Goal: Transaction & Acquisition: Purchase product/service

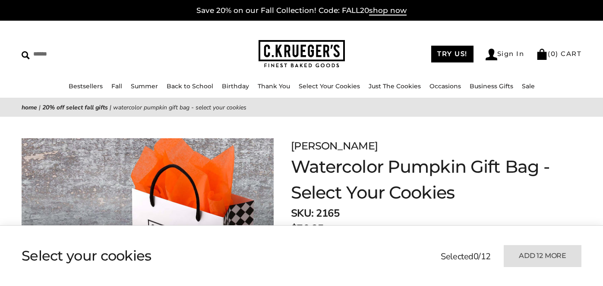
click at [415, 283] on div "Show my choice Select your cookies Selected 0 / 12 Add 12 more" at bounding box center [301, 256] width 603 height 60
click at [415, 249] on ul at bounding box center [220, 256] width 396 height 43
click at [415, 283] on div "Show my choice Select your cookies Selected 0 / 12 Add 12 more" at bounding box center [301, 256] width 603 height 60
click at [415, 251] on ul at bounding box center [220, 256] width 396 height 43
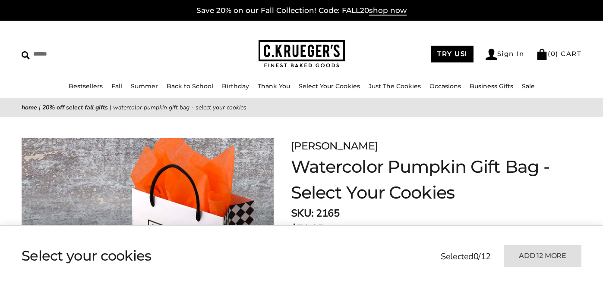
scroll to position [176, 0]
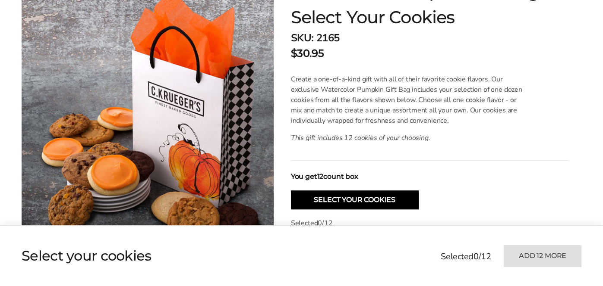
click at [415, 250] on ul at bounding box center [220, 256] width 396 height 43
click at [415, 261] on ul at bounding box center [220, 256] width 396 height 43
click at [414, 278] on ul at bounding box center [220, 256] width 396 height 43
click at [415, 250] on ul at bounding box center [220, 256] width 396 height 43
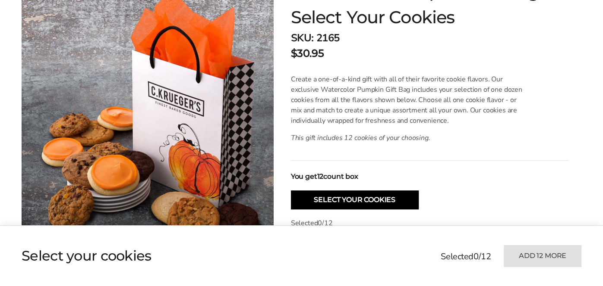
scroll to position [0, 0]
click at [415, 283] on div "Show my choice Select your cookies Selected 0 / 12 Add 12 more" at bounding box center [301, 256] width 603 height 60
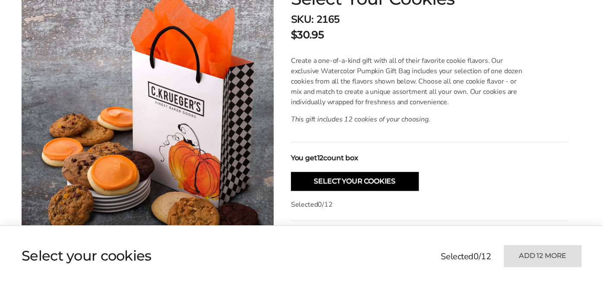
click at [415, 250] on ul at bounding box center [220, 256] width 396 height 43
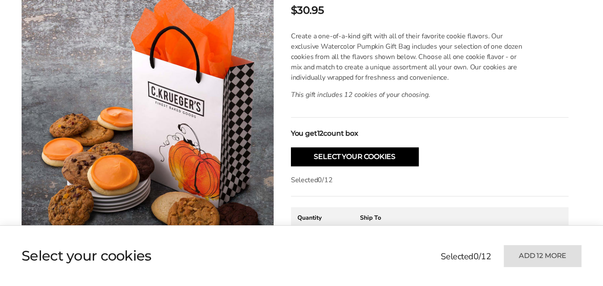
click at [415, 219] on div "Ship To" at bounding box center [395, 218] width 71 height 8
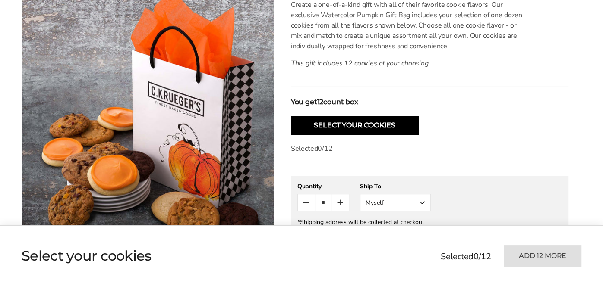
click at [415, 225] on div "*Shipping address will be collected at checkout" at bounding box center [429, 222] width 264 height 8
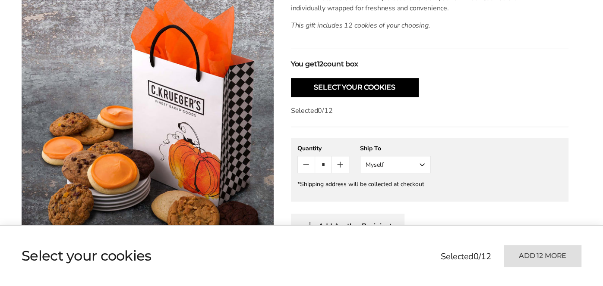
click at [415, 222] on div "Add Another Recipient" at bounding box center [429, 226] width 277 height 24
click at [415, 249] on ul at bounding box center [220, 256] width 396 height 43
click at [415, 283] on div "Show my choice Select your cookies Selected 0 / 12 Add 12 more" at bounding box center [301, 256] width 603 height 60
click at [415, 222] on div "Add Another Recipient" at bounding box center [429, 226] width 277 height 24
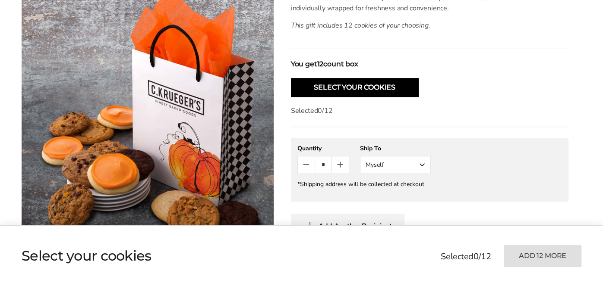
click at [415, 277] on ul at bounding box center [220, 256] width 396 height 43
click at [415, 250] on ul at bounding box center [220, 256] width 396 height 43
click at [415, 283] on div "Show my choice Select your cookies Selected 0 / 12 Add 12 more" at bounding box center [301, 256] width 603 height 60
click at [415, 251] on ul at bounding box center [220, 256] width 396 height 43
click at [414, 278] on ul at bounding box center [220, 256] width 396 height 43
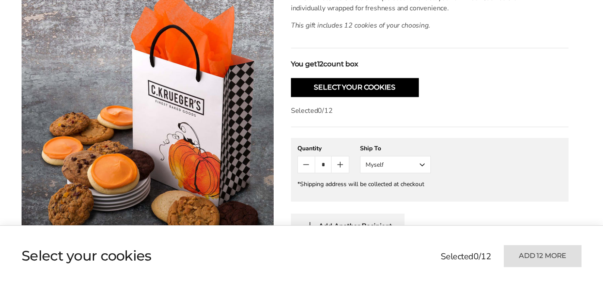
click at [415, 222] on div "Add Another Recipient" at bounding box center [429, 226] width 277 height 24
click at [415, 283] on div "Show my choice Select your cookies Selected 0 / 12 Add 12 more" at bounding box center [301, 256] width 603 height 60
click at [415, 252] on ul at bounding box center [220, 256] width 396 height 43
click at [415, 222] on div "Add Another Recipient" at bounding box center [429, 226] width 277 height 24
click at [415, 249] on ul at bounding box center [220, 256] width 396 height 43
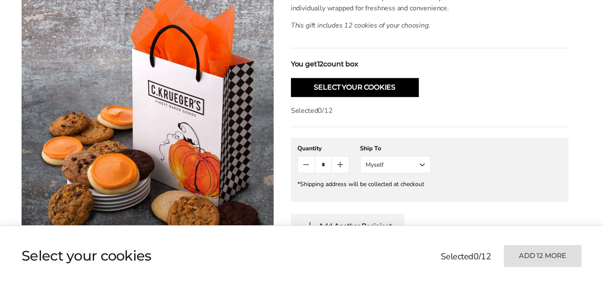
click at [415, 222] on div "Add Another Recipient" at bounding box center [429, 226] width 277 height 24
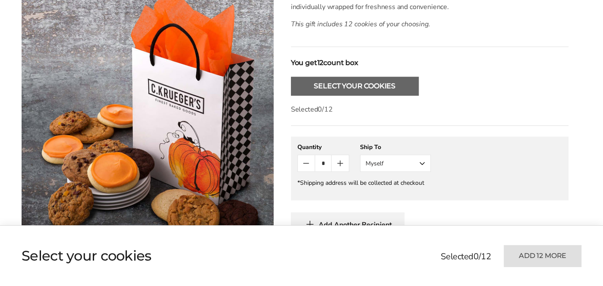
scroll to position [289, 0]
click at [415, 250] on ul at bounding box center [220, 256] width 396 height 43
click at [415, 283] on div "Show my choice Select your cookies Selected 0 / 12 Add 12 more" at bounding box center [301, 256] width 603 height 60
click at [415, 222] on div "Add Another Recipient" at bounding box center [429, 225] width 277 height 24
click at [415, 283] on div "Show my choice Select your cookies Selected 0 / 12 Add 12 more" at bounding box center [301, 256] width 603 height 60
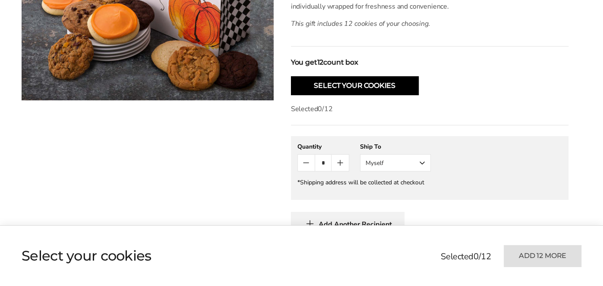
scroll to position [0, 0]
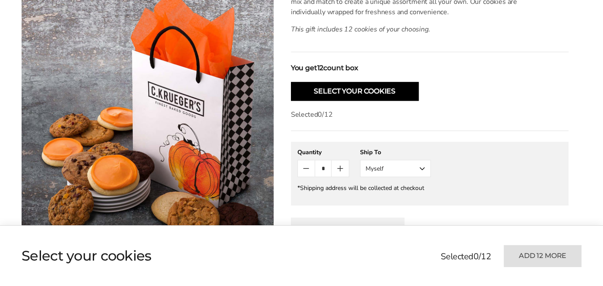
click at [415, 222] on div "Add Another Recipient" at bounding box center [429, 230] width 277 height 24
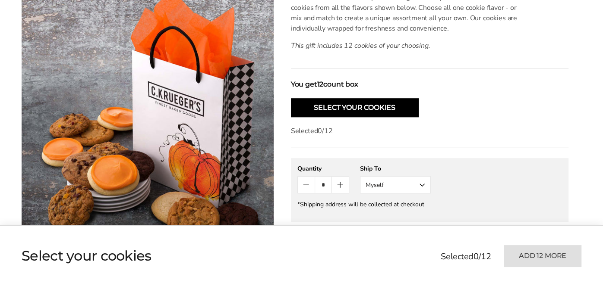
click at [415, 234] on div "Add Another Recipient" at bounding box center [429, 246] width 277 height 24
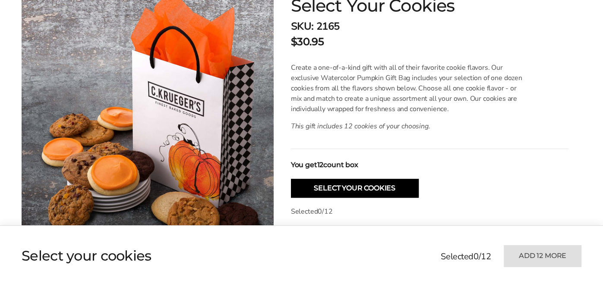
click at [414, 277] on ul at bounding box center [220, 256] width 396 height 43
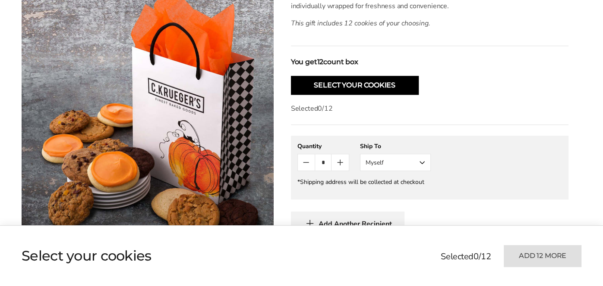
click at [415, 267] on ul at bounding box center [220, 256] width 396 height 43
click at [415, 222] on div "Add Another Recipient" at bounding box center [429, 224] width 277 height 24
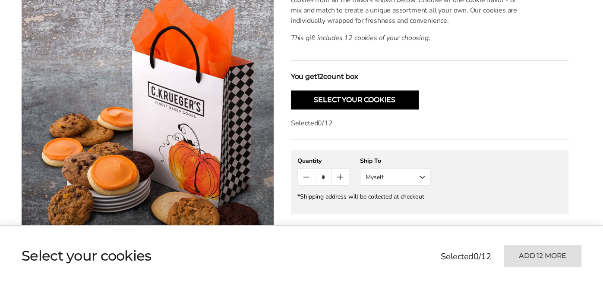
click at [415, 283] on div "Show my choice Select your cookies Selected 0 / 12 Add 12 more" at bounding box center [301, 256] width 603 height 60
click at [415, 227] on div "Show my choice Select your cookies Selected 0 / 12 Add 12 more" at bounding box center [301, 256] width 603 height 60
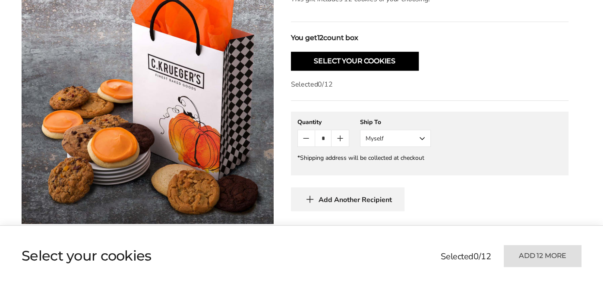
click at [415, 251] on ul at bounding box center [220, 256] width 396 height 43
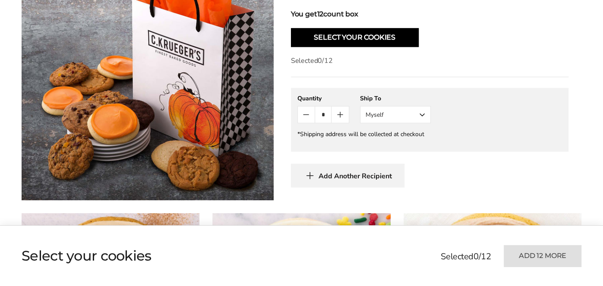
click at [415, 252] on ul at bounding box center [220, 256] width 396 height 43
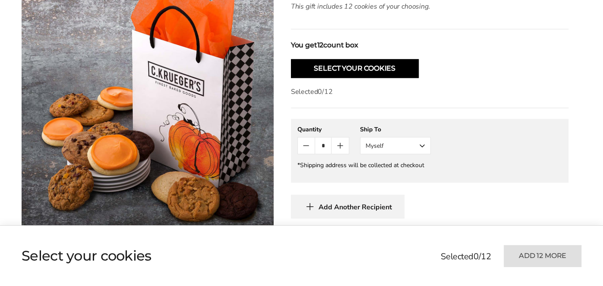
click at [414, 278] on ul at bounding box center [220, 256] width 396 height 43
click at [415, 218] on div "Add Another Recipient" at bounding box center [429, 207] width 277 height 24
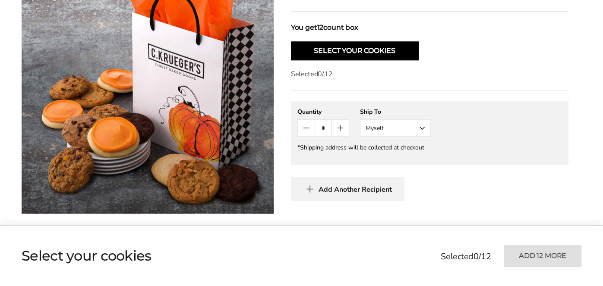
click at [415, 250] on ul at bounding box center [220, 256] width 396 height 43
click at [415, 226] on div "Show my choice Select your cookies Selected 0 / 12 Add 12 more" at bounding box center [301, 256] width 603 height 61
click at [415, 250] on ul at bounding box center [220, 256] width 396 height 43
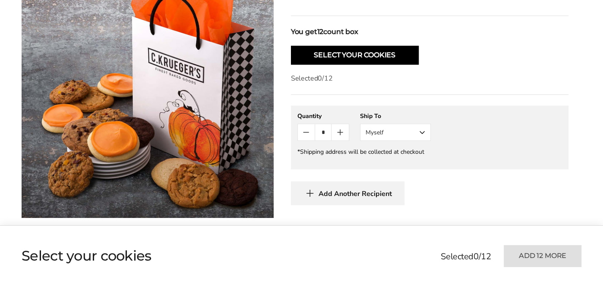
click at [414, 278] on ul at bounding box center [220, 256] width 396 height 43
click at [415, 252] on ul at bounding box center [220, 256] width 396 height 43
click at [415, 250] on ul at bounding box center [220, 256] width 396 height 43
click at [414, 277] on ul at bounding box center [220, 256] width 396 height 43
click at [415, 283] on div "Show my choice Select your cookies Selected 0 / 12 Add 12 more" at bounding box center [301, 256] width 603 height 60
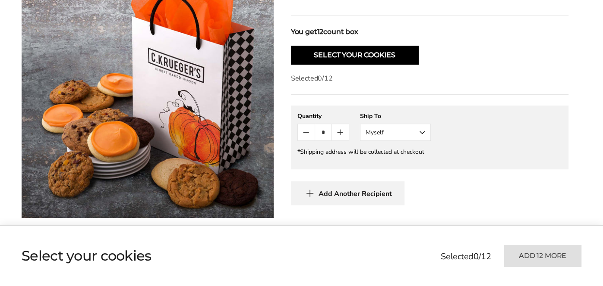
click at [414, 276] on ul at bounding box center [220, 256] width 396 height 43
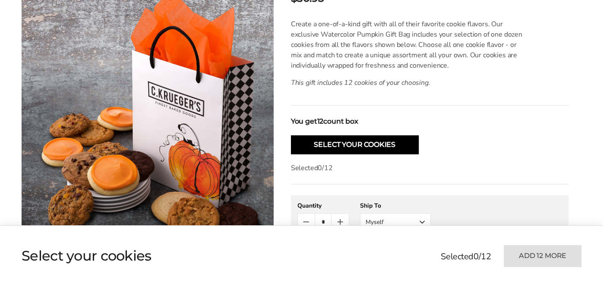
click at [415, 249] on ul at bounding box center [220, 256] width 396 height 43
click at [415, 222] on button "Myself" at bounding box center [395, 222] width 71 height 17
click at [415, 250] on ul at bounding box center [220, 256] width 396 height 43
click at [415, 222] on button "Myself" at bounding box center [395, 222] width 71 height 17
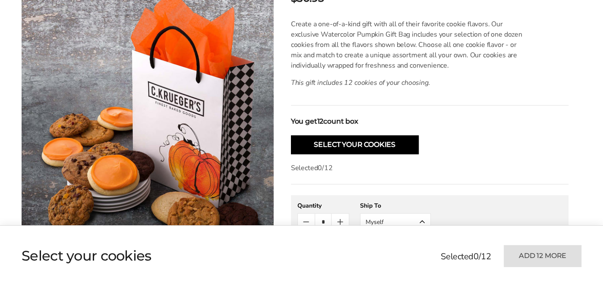
click at [415, 250] on ul at bounding box center [220, 256] width 396 height 43
click at [415, 251] on ul at bounding box center [220, 256] width 396 height 43
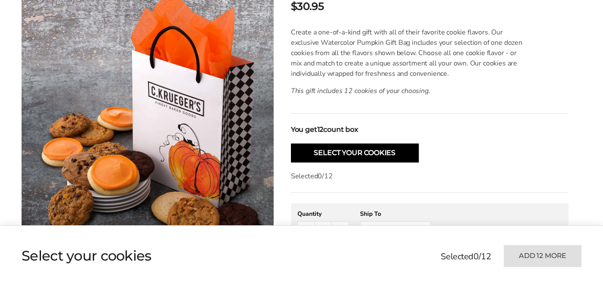
click at [415, 222] on button "Myself" at bounding box center [395, 230] width 71 height 17
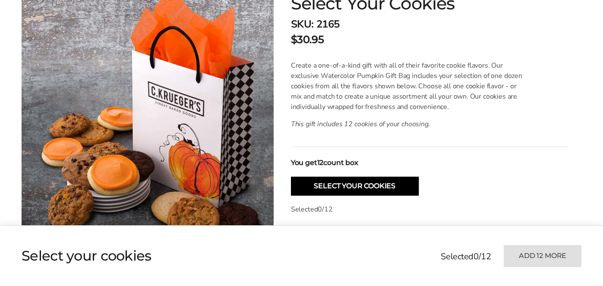
scroll to position [66, 0]
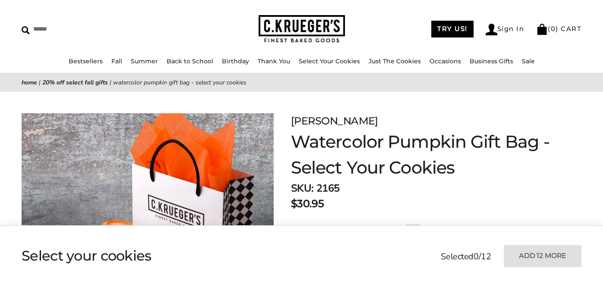
click at [415, 225] on p "Create a one-of-a-kind gift with all of their favorite cookie flavors. Our excl…" at bounding box center [409, 251] width 236 height 52
click at [415, 250] on ul at bounding box center [220, 256] width 396 height 43
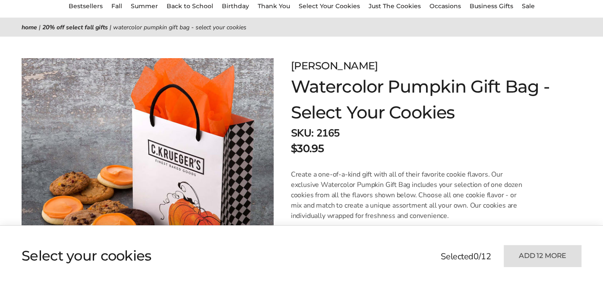
click at [415, 251] on ul at bounding box center [220, 256] width 396 height 43
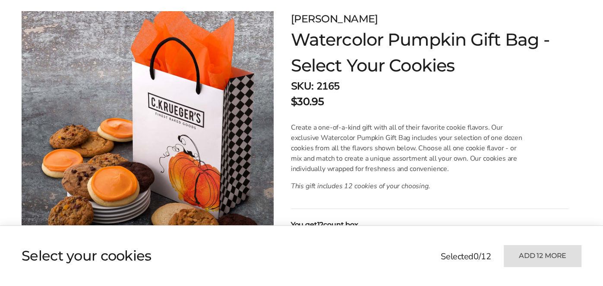
click at [415, 250] on ul at bounding box center [220, 256] width 396 height 43
click at [415, 251] on ul at bounding box center [220, 256] width 396 height 43
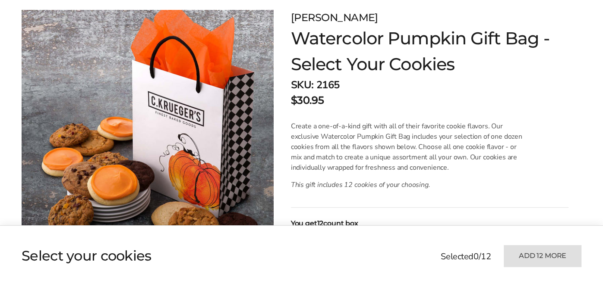
click at [414, 277] on ul at bounding box center [220, 256] width 396 height 43
click at [415, 222] on div "You get 12 count box" at bounding box center [429, 224] width 277 height 10
click at [415, 283] on div "Show my choice Select your cookies Selected 0 / 12 Add 12 more" at bounding box center [301, 256] width 603 height 60
click at [415, 250] on ul at bounding box center [220, 256] width 396 height 43
click at [415, 222] on div "You get 12 count box" at bounding box center [429, 224] width 277 height 10
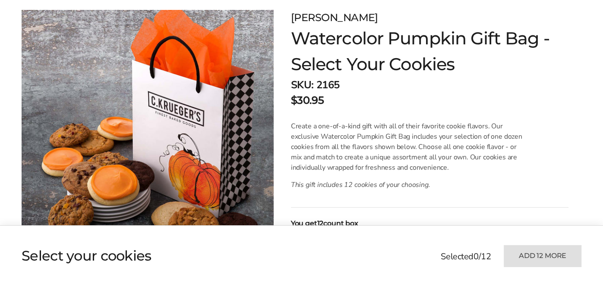
click at [415, 222] on div "You get 12 count box" at bounding box center [429, 224] width 277 height 10
click at [415, 249] on ul at bounding box center [220, 256] width 396 height 43
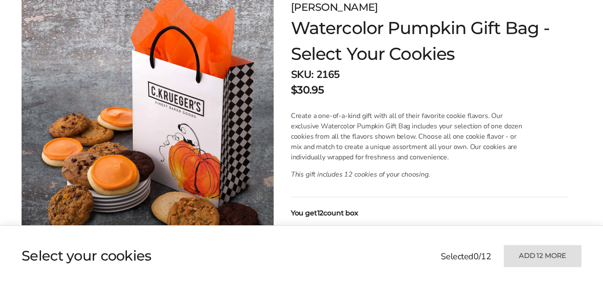
click at [415, 250] on ul at bounding box center [220, 256] width 396 height 43
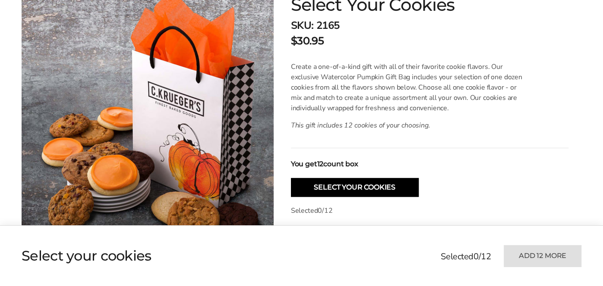
click at [415, 250] on ul at bounding box center [220, 256] width 396 height 43
click at [415, 283] on div "Show my choice Select your cookies Selected 0 / 12 Add 12 more" at bounding box center [301, 256] width 603 height 60
click at [415, 251] on ul at bounding box center [220, 256] width 396 height 43
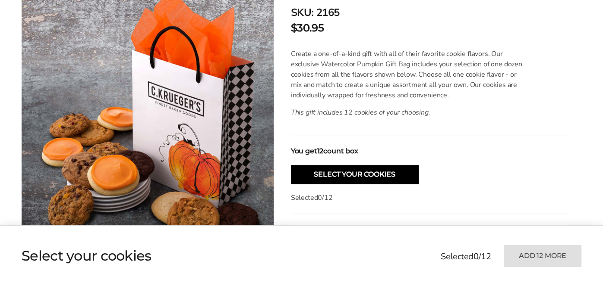
click at [415, 250] on ul at bounding box center [220, 256] width 396 height 43
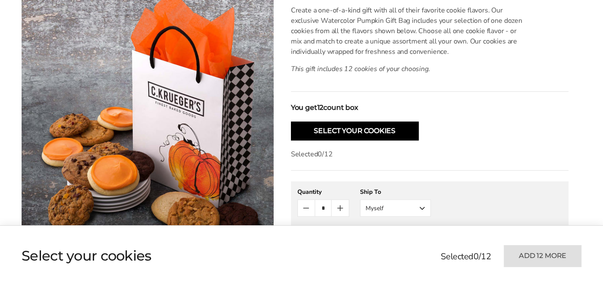
click at [415, 225] on div "*Shipping address will be collected at checkout" at bounding box center [429, 228] width 264 height 8
click at [415, 251] on ul at bounding box center [220, 256] width 396 height 43
click at [415, 250] on ul at bounding box center [220, 256] width 396 height 43
click at [415, 249] on ul at bounding box center [220, 256] width 396 height 43
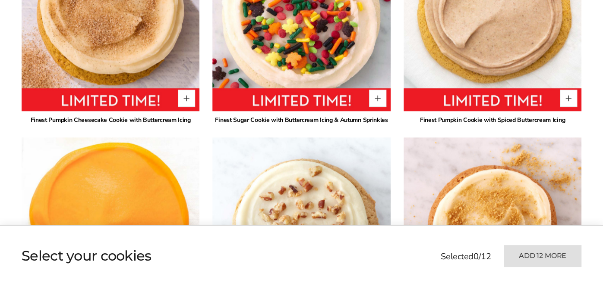
click at [415, 249] on ul at bounding box center [220, 256] width 396 height 43
click at [415, 250] on ul at bounding box center [220, 256] width 396 height 43
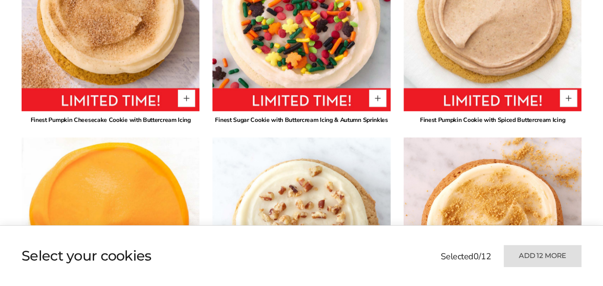
click at [415, 222] on img at bounding box center [492, 227] width 196 height 196
click at [415, 243] on ul at bounding box center [220, 256] width 396 height 43
click at [414, 278] on ul at bounding box center [220, 256] width 396 height 43
click at [415, 250] on ul at bounding box center [220, 256] width 396 height 43
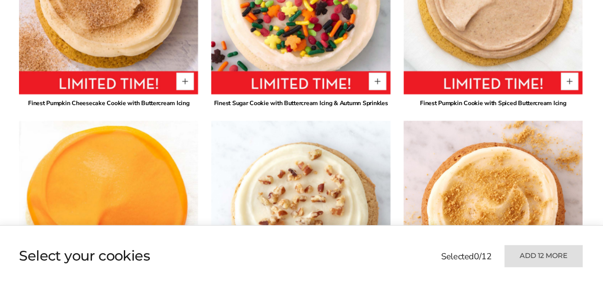
click at [414, 278] on ul at bounding box center [220, 256] width 396 height 43
click at [415, 282] on div "Show my choice Select your cookies Selected 0 / 12 Add 12 more" at bounding box center [301, 256] width 603 height 60
click at [415, 222] on img at bounding box center [492, 211] width 196 height 196
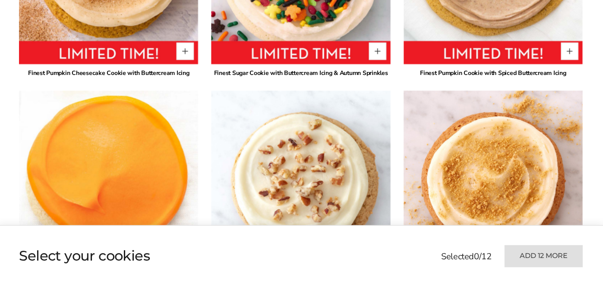
click at [415, 222] on img at bounding box center [492, 181] width 196 height 196
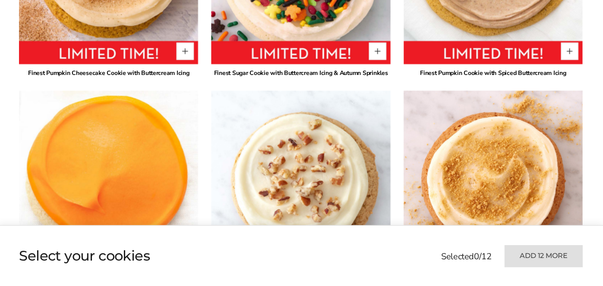
click at [415, 250] on ul at bounding box center [220, 256] width 396 height 43
click at [415, 222] on img at bounding box center [492, 181] width 196 height 196
click at [415, 249] on ul at bounding box center [220, 256] width 396 height 43
click at [415, 222] on img at bounding box center [492, 181] width 196 height 196
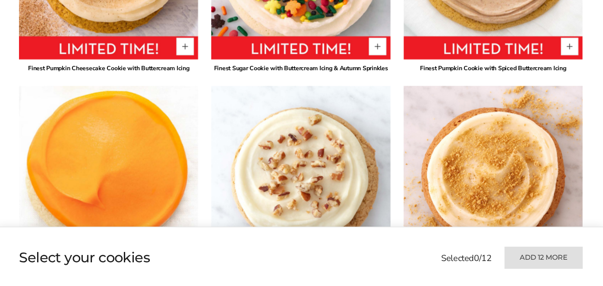
click at [415, 248] on ul at bounding box center [220, 256] width 396 height 43
click at [414, 277] on ul at bounding box center [220, 256] width 396 height 43
click at [415, 220] on img at bounding box center [492, 175] width 196 height 196
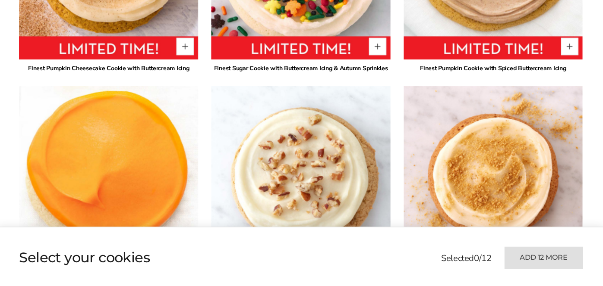
click at [415, 220] on img at bounding box center [492, 174] width 178 height 178
click at [415, 250] on ul at bounding box center [220, 256] width 396 height 43
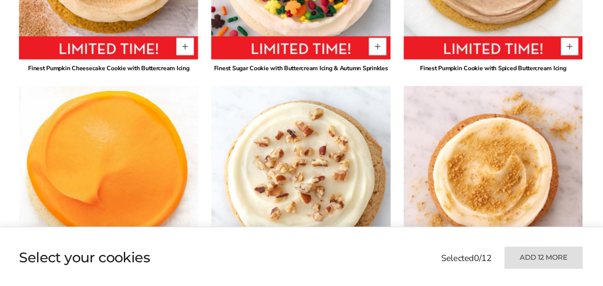
click at [415, 220] on img at bounding box center [492, 174] width 178 height 178
click at [415, 248] on ul at bounding box center [220, 256] width 396 height 43
click at [415, 220] on img at bounding box center [492, 174] width 178 height 178
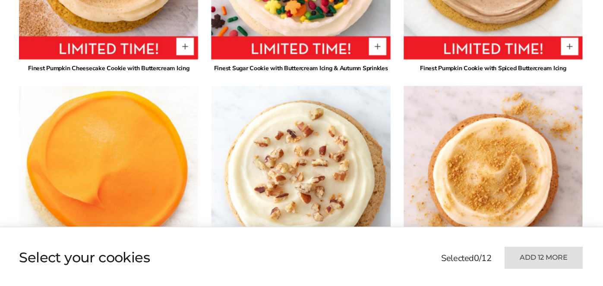
click at [415, 249] on ul at bounding box center [220, 256] width 396 height 43
click at [415, 248] on ul at bounding box center [220, 256] width 396 height 43
click at [415, 249] on ul at bounding box center [220, 256] width 396 height 43
click at [414, 277] on ul at bounding box center [220, 256] width 396 height 43
click at [415, 248] on ul at bounding box center [220, 256] width 396 height 43
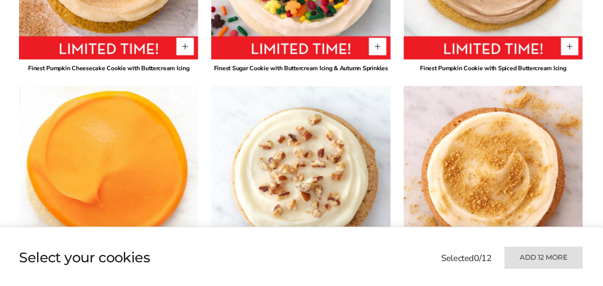
click at [415, 248] on ul at bounding box center [220, 256] width 396 height 43
click at [415, 249] on ul at bounding box center [220, 256] width 396 height 43
click at [414, 277] on ul at bounding box center [220, 256] width 396 height 43
click at [415, 220] on img at bounding box center [492, 175] width 196 height 196
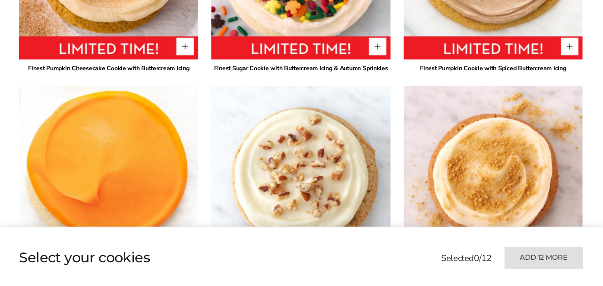
click at [414, 277] on ul at bounding box center [220, 256] width 396 height 43
click at [415, 220] on img at bounding box center [492, 174] width 178 height 178
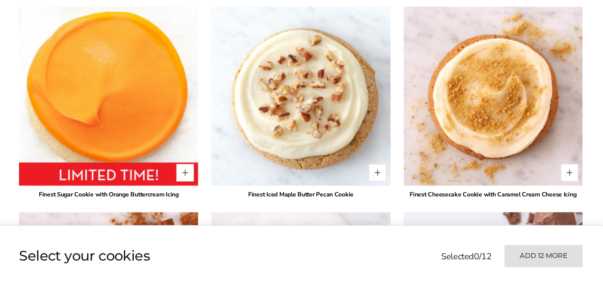
click at [415, 250] on ul at bounding box center [220, 256] width 396 height 43
click at [415, 249] on ul at bounding box center [220, 256] width 396 height 43
click at [414, 278] on ul at bounding box center [220, 256] width 396 height 43
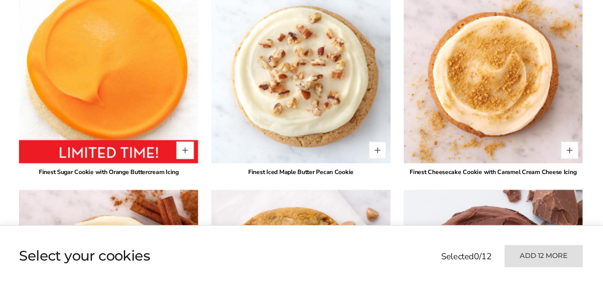
click at [415, 222] on img at bounding box center [492, 279] width 196 height 196
click at [415, 249] on ul at bounding box center [220, 256] width 396 height 43
click at [414, 277] on ul at bounding box center [220, 256] width 396 height 43
click at [415, 250] on ul at bounding box center [220, 256] width 396 height 43
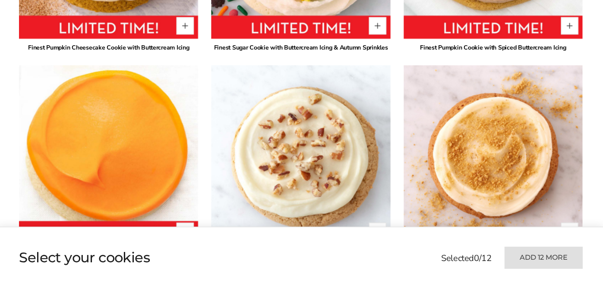
click at [415, 248] on ul at bounding box center [220, 256] width 396 height 43
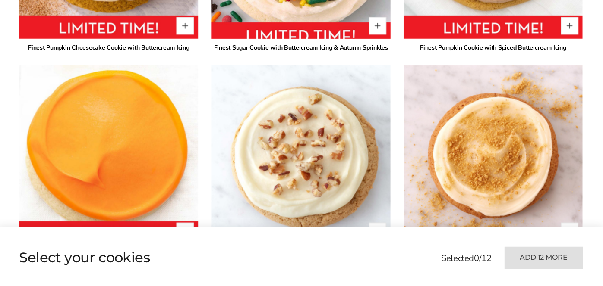
click at [415, 220] on img at bounding box center [492, 154] width 178 height 178
click at [415, 249] on ul at bounding box center [220, 256] width 396 height 43
click at [415, 248] on ul at bounding box center [220, 256] width 396 height 43
click at [414, 277] on ul at bounding box center [220, 256] width 396 height 43
click at [415, 249] on ul at bounding box center [220, 256] width 396 height 43
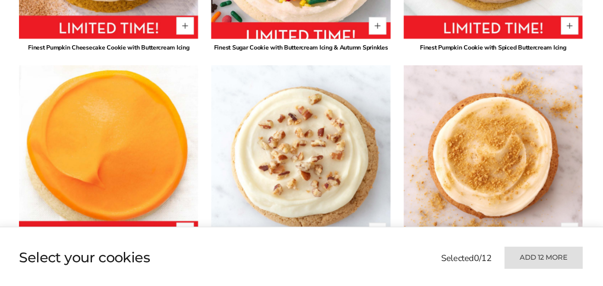
click at [415, 249] on ul at bounding box center [220, 256] width 396 height 43
click at [415, 248] on ul at bounding box center [220, 256] width 396 height 43
click at [414, 277] on ul at bounding box center [220, 256] width 396 height 43
click at [415, 220] on img at bounding box center [492, 154] width 178 height 178
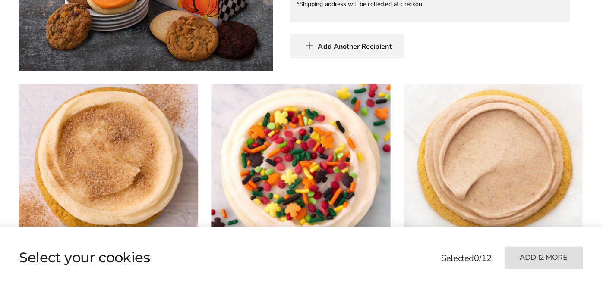
click at [415, 248] on ul at bounding box center [220, 256] width 396 height 43
click at [414, 277] on ul at bounding box center [220, 256] width 396 height 43
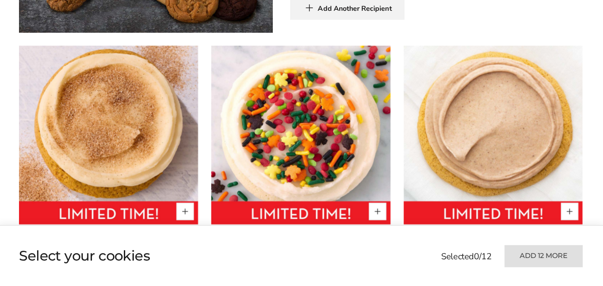
click at [415, 222] on img at bounding box center [492, 136] width 178 height 178
click at [415, 249] on ul at bounding box center [220, 256] width 396 height 43
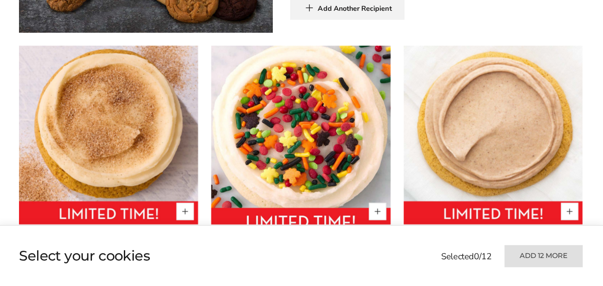
scroll to position [500, 0]
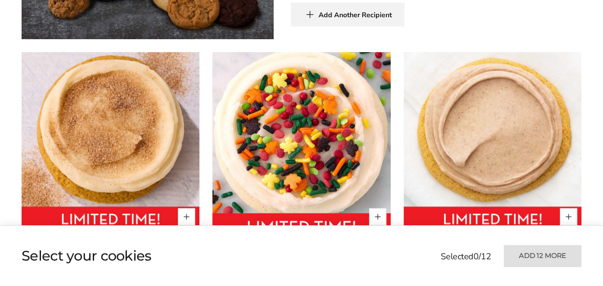
click at [415, 222] on img at bounding box center [492, 141] width 178 height 178
click at [415, 250] on ul at bounding box center [220, 256] width 396 height 43
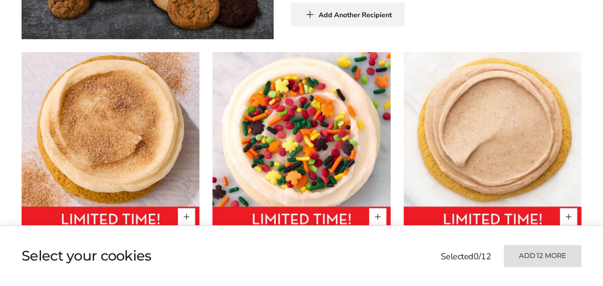
click at [415, 250] on ul at bounding box center [220, 256] width 396 height 43
click at [415, 283] on div "Show my choice Select your cookies Selected 0 / 12 Add 12 more" at bounding box center [301, 256] width 603 height 60
click at [415, 250] on ul at bounding box center [220, 256] width 396 height 43
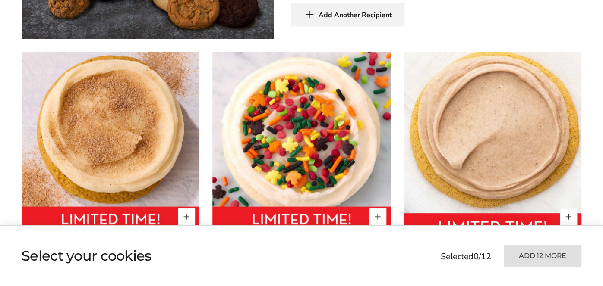
click at [415, 222] on img at bounding box center [492, 142] width 196 height 196
click at [415, 250] on ul at bounding box center [220, 256] width 396 height 43
click at [415, 222] on img at bounding box center [492, 142] width 196 height 196
click at [415, 250] on ul at bounding box center [220, 256] width 396 height 43
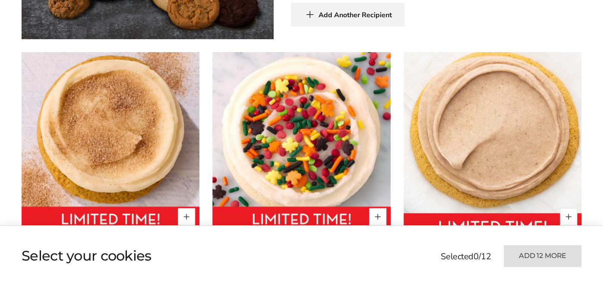
click at [415, 222] on img at bounding box center [492, 142] width 196 height 196
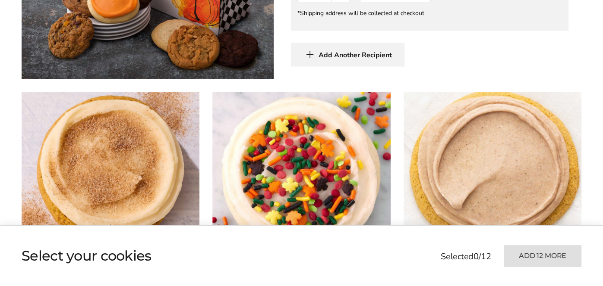
click at [415, 249] on ul at bounding box center [220, 256] width 396 height 43
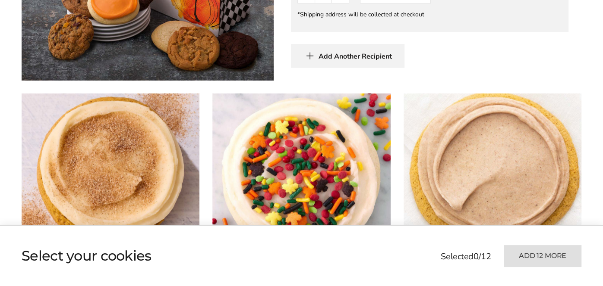
click at [415, 250] on ul at bounding box center [220, 256] width 396 height 43
click at [415, 222] on img at bounding box center [492, 183] width 196 height 196
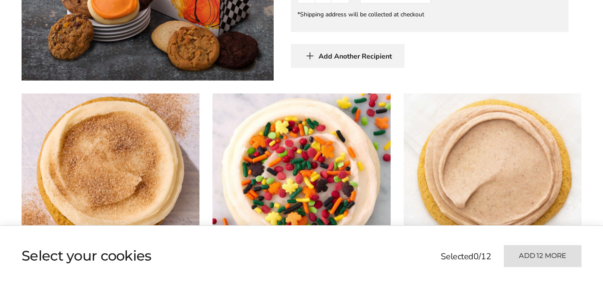
click at [415, 250] on ul at bounding box center [220, 256] width 396 height 43
click at [414, 278] on ul at bounding box center [220, 256] width 396 height 43
click at [415, 222] on img at bounding box center [492, 183] width 178 height 178
click at [414, 277] on ul at bounding box center [220, 256] width 396 height 43
click at [415, 250] on ul at bounding box center [220, 256] width 396 height 43
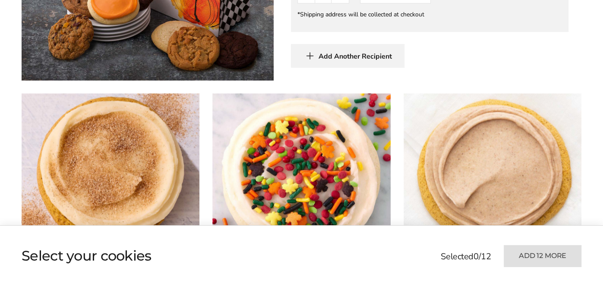
click at [415, 283] on div "Show my choice Select your cookies Selected 0 / 12 Add 12 more" at bounding box center [301, 256] width 603 height 60
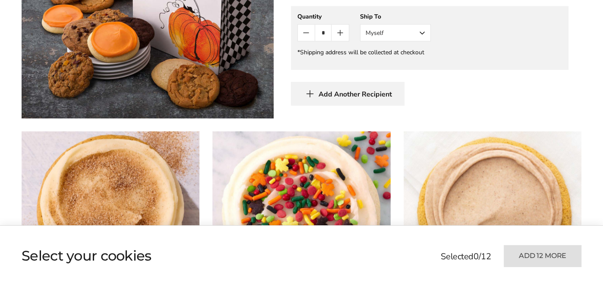
click at [415, 251] on ul at bounding box center [220, 256] width 396 height 43
click at [415, 250] on ul at bounding box center [220, 256] width 396 height 43
click at [415, 260] on ul at bounding box center [220, 256] width 396 height 43
click at [415, 222] on img at bounding box center [492, 221] width 178 height 178
click at [415, 283] on div "Show my choice Select your cookies Selected 0 / 12 Add 12 more" at bounding box center [301, 256] width 603 height 60
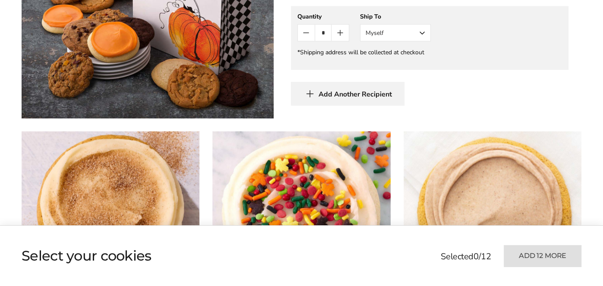
click at [415, 222] on img at bounding box center [492, 221] width 178 height 178
click at [414, 278] on ul at bounding box center [220, 256] width 396 height 43
click at [415, 222] on img at bounding box center [492, 221] width 178 height 178
click at [415, 250] on ul at bounding box center [220, 256] width 396 height 43
click at [414, 278] on ul at bounding box center [220, 256] width 396 height 43
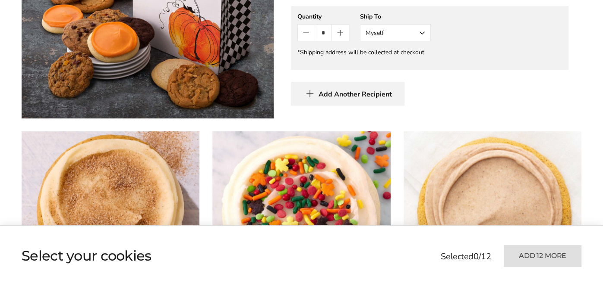
click at [415, 249] on ul at bounding box center [220, 256] width 396 height 43
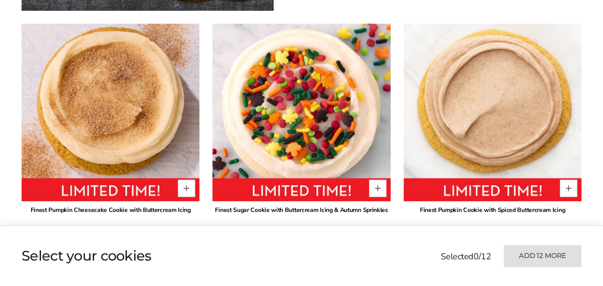
click at [415, 250] on ul at bounding box center [220, 256] width 396 height 43
click at [415, 283] on div "Show my choice Select your cookies Selected 0 / 12 Add 12 more" at bounding box center [301, 256] width 603 height 60
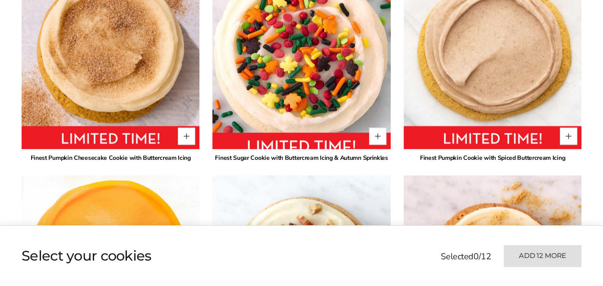
click at [415, 251] on ul at bounding box center [220, 256] width 396 height 43
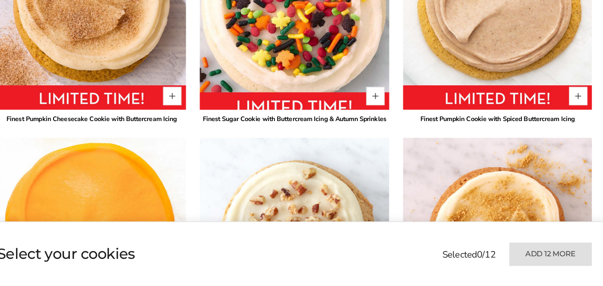
click at [415, 252] on ul at bounding box center [220, 256] width 396 height 43
click at [415, 226] on div "Show my choice Select your cookies Selected 0 / 12 Add 12 more" at bounding box center [301, 256] width 603 height 61
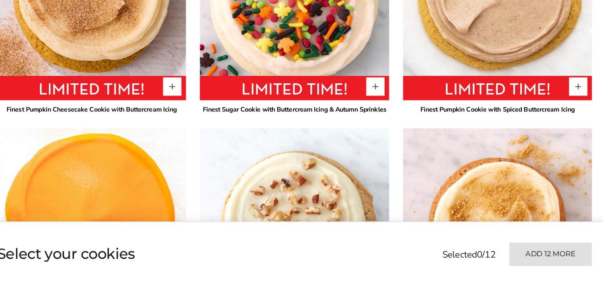
click at [415, 225] on img at bounding box center [492, 227] width 178 height 178
click at [415, 283] on div "Show my choice Select your cookies Selected 0 / 12 Add 12 more" at bounding box center [301, 256] width 603 height 60
click at [415, 226] on div "Show my choice Select your cookies Selected 0 / 12 Add 12 more" at bounding box center [301, 256] width 603 height 61
click at [415, 283] on div "Show my choice Select your cookies Selected 0 / 12 Add 12 more" at bounding box center [301, 256] width 603 height 60
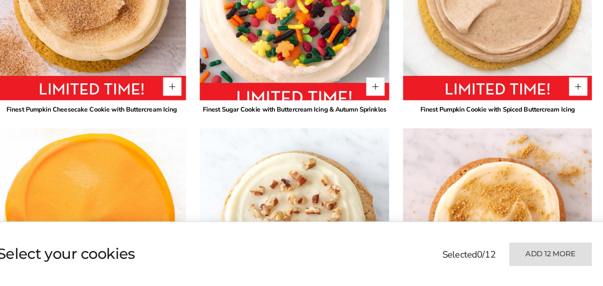
click at [415, 225] on img at bounding box center [492, 227] width 178 height 178
click at [415, 252] on ul at bounding box center [220, 256] width 396 height 43
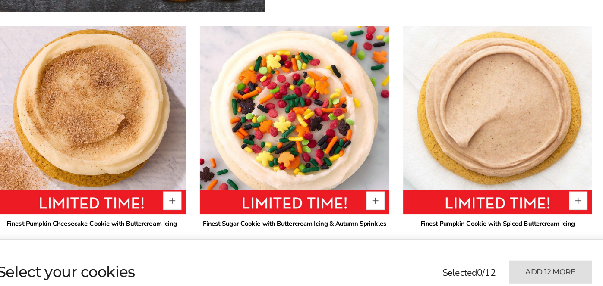
click at [415, 209] on div "Finest Pumpkin Cookie with Spiced Buttercream Icing" at bounding box center [492, 211] width 178 height 9
click at [415, 263] on ul at bounding box center [220, 256] width 396 height 43
click at [415, 266] on ul at bounding box center [220, 256] width 396 height 43
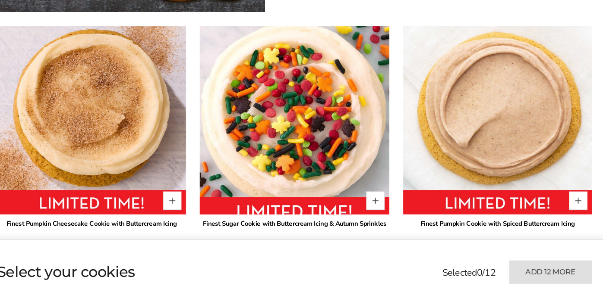
click at [415, 236] on ul at bounding box center [220, 256] width 396 height 43
click at [415, 209] on div "Finest Pumpkin Cookie with Spiced Buttercream Icing" at bounding box center [492, 211] width 178 height 9
click at [415, 236] on ul at bounding box center [220, 256] width 396 height 43
click at [415, 235] on ul at bounding box center [220, 256] width 396 height 43
click at [415, 208] on div "Finest Pumpkin Cookie with Spiced Buttercream Icing" at bounding box center [492, 211] width 178 height 9
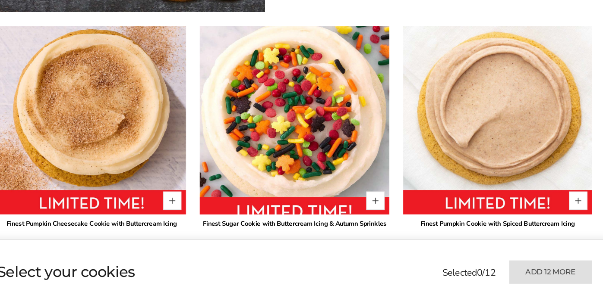
click at [415, 266] on ul at bounding box center [220, 256] width 396 height 43
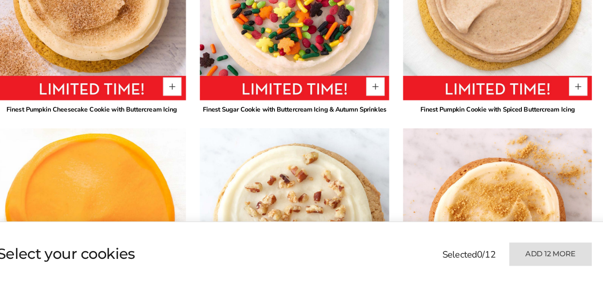
click at [415, 282] on div "Show my choice Select your cookies Selected 0 / 12 Add 12 more" at bounding box center [301, 256] width 603 height 60
click at [415, 283] on div "Show my choice Select your cookies Selected 0 / 12 Add 12 more" at bounding box center [301, 256] width 603 height 60
click at [415, 252] on ul at bounding box center [220, 256] width 396 height 43
click at [415, 283] on div "Show my choice Select your cookies Selected 0 / 12 Add 12 more" at bounding box center [301, 256] width 603 height 60
click at [415, 252] on ul at bounding box center [220, 256] width 396 height 43
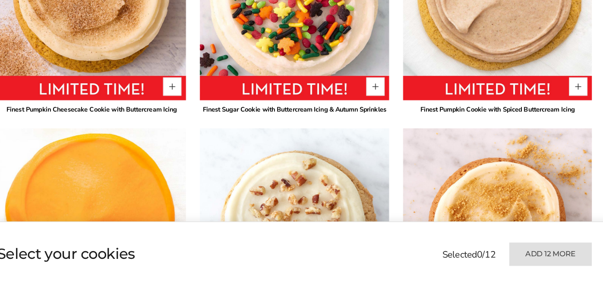
click at [415, 252] on ul at bounding box center [220, 256] width 396 height 43
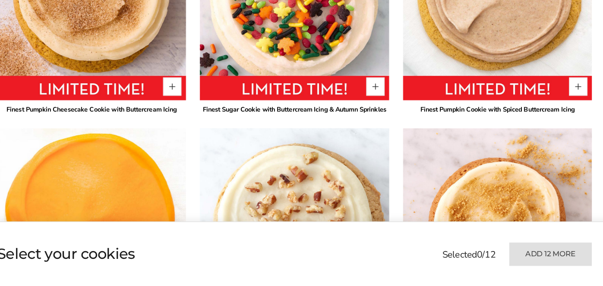
click at [415, 225] on img at bounding box center [492, 227] width 178 height 178
click at [415, 252] on ul at bounding box center [220, 256] width 396 height 43
click at [415, 283] on div "Show my choice Select your cookies Selected 0 / 12 Add 12 more" at bounding box center [301, 256] width 603 height 60
click at [415, 252] on ul at bounding box center [220, 256] width 396 height 43
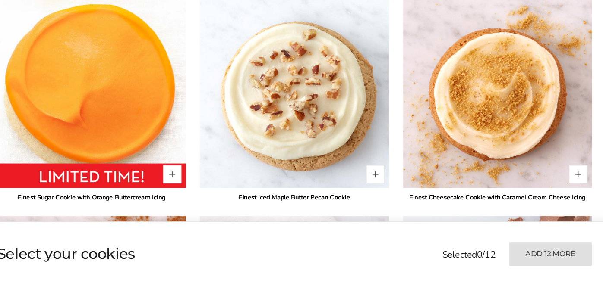
click at [415, 283] on div "Show my choice Select your cookies Selected 0 / 12 Add 12 more" at bounding box center [301, 256] width 603 height 60
click at [415, 252] on ul at bounding box center [220, 256] width 396 height 43
click at [415, 283] on div "Show my choice Select your cookies Selected 0 / 12 Add 12 more" at bounding box center [301, 256] width 603 height 60
click at [415, 252] on ul at bounding box center [220, 256] width 396 height 43
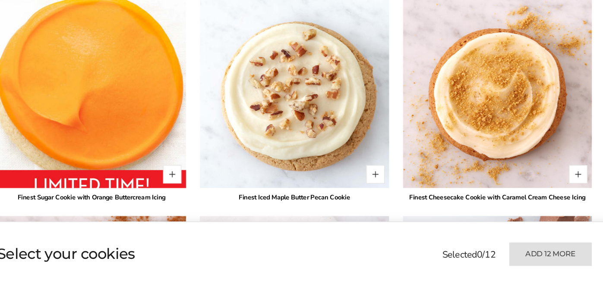
click at [415, 253] on ul at bounding box center [220, 256] width 396 height 43
click at [415, 252] on ul at bounding box center [220, 256] width 396 height 43
click at [414, 277] on ul at bounding box center [220, 256] width 396 height 43
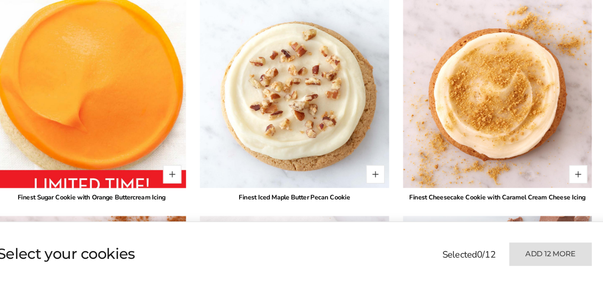
click at [415, 282] on div "Show my choice Select your cookies Selected 0 / 12 Add 12 more" at bounding box center [301, 256] width 603 height 60
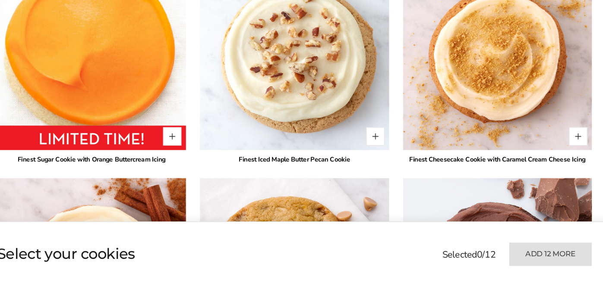
click at [415, 253] on ul at bounding box center [220, 256] width 396 height 43
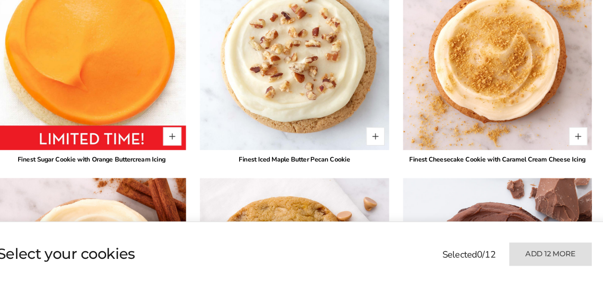
click at [415, 225] on img at bounding box center [492, 274] width 178 height 178
click at [415, 252] on ul at bounding box center [220, 256] width 396 height 43
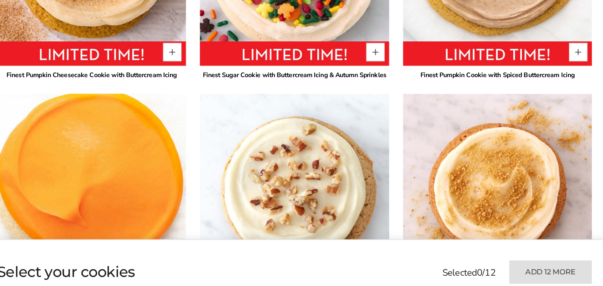
click at [415, 236] on ul at bounding box center [220, 256] width 396 height 43
click at [415, 266] on ul at bounding box center [220, 256] width 396 height 43
click at [415, 236] on ul at bounding box center [220, 256] width 396 height 43
click at [415, 266] on ul at bounding box center [220, 256] width 396 height 43
click at [415, 235] on ul at bounding box center [220, 256] width 396 height 43
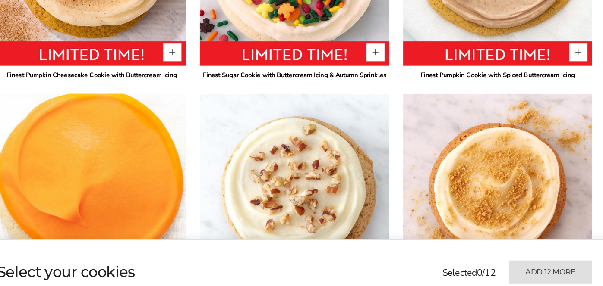
click at [415, 236] on ul at bounding box center [220, 256] width 396 height 43
click at [415, 209] on img at bounding box center [492, 177] width 178 height 178
click at [415, 236] on ul at bounding box center [220, 256] width 396 height 43
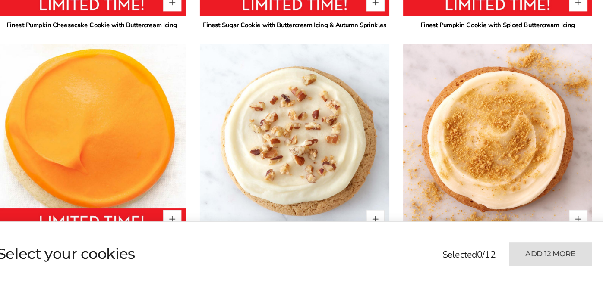
click at [145, 168] on img at bounding box center [111, 147] width 178 height 178
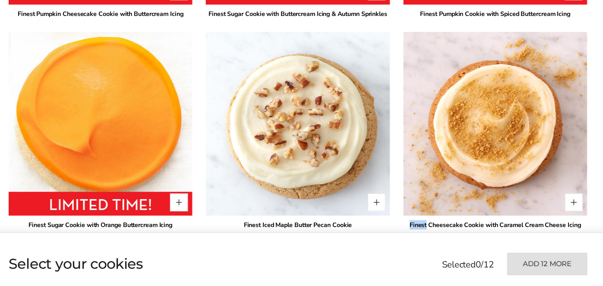
click at [415, 215] on div "Finest Cheesecake Cookie with Caramel Cream Cheese Icing" at bounding box center [492, 218] width 178 height 9
click at [415, 242] on ul at bounding box center [220, 256] width 396 height 43
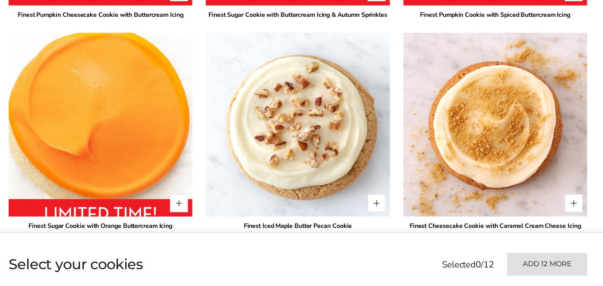
click at [415, 215] on div "Finest Cheesecake Cookie with Caramel Cream Cheese Icing" at bounding box center [492, 218] width 178 height 9
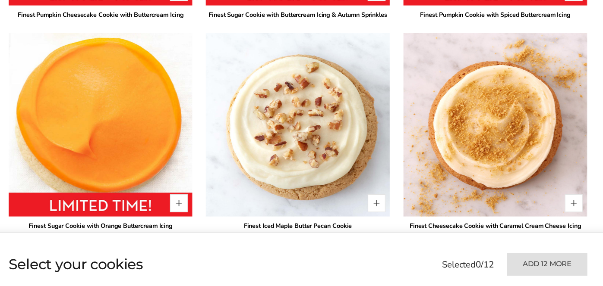
click at [415, 283] on div "Show my choice Select your cookies Selected 0 / 12 Add 12 more" at bounding box center [301, 256] width 603 height 60
click at [415, 282] on div "Show my choice Select your cookies Selected 0 / 12 Add 12 more" at bounding box center [301, 256] width 603 height 60
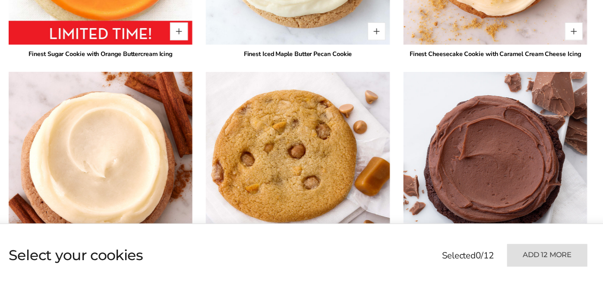
click at [415, 224] on img at bounding box center [492, 168] width 178 height 178
click at [415, 252] on ul at bounding box center [220, 256] width 396 height 43
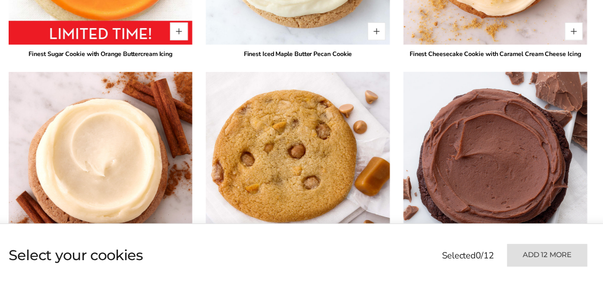
click at [415, 251] on ul at bounding box center [220, 256] width 396 height 43
click at [414, 277] on ul at bounding box center [220, 256] width 396 height 43
click at [415, 223] on img at bounding box center [492, 167] width 196 height 196
click at [415, 251] on ul at bounding box center [220, 256] width 396 height 43
click at [415, 224] on img at bounding box center [492, 167] width 196 height 196
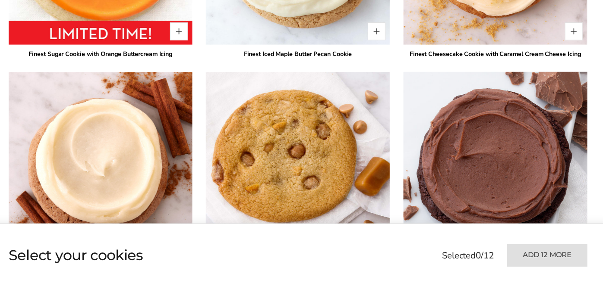
click at [415, 253] on ul at bounding box center [220, 256] width 396 height 43
click at [415, 249] on ul at bounding box center [220, 256] width 396 height 43
click at [415, 251] on ul at bounding box center [220, 256] width 396 height 43
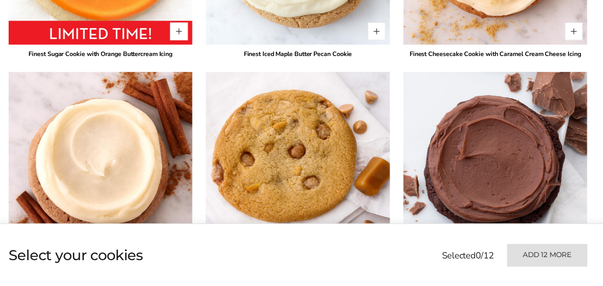
click at [415, 283] on div "Show my choice Select your cookies Selected 0 / 12 Add 12 more" at bounding box center [301, 256] width 603 height 60
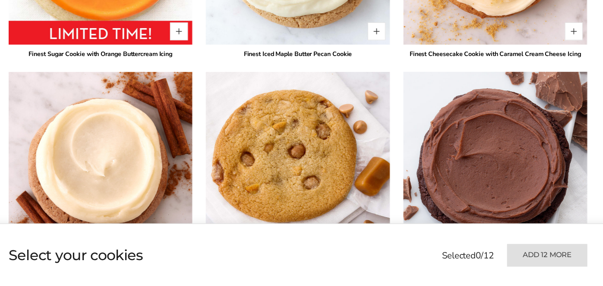
click at [415, 251] on ul at bounding box center [220, 256] width 396 height 43
click at [415, 224] on img at bounding box center [492, 167] width 196 height 196
click at [415, 251] on ul at bounding box center [220, 256] width 396 height 43
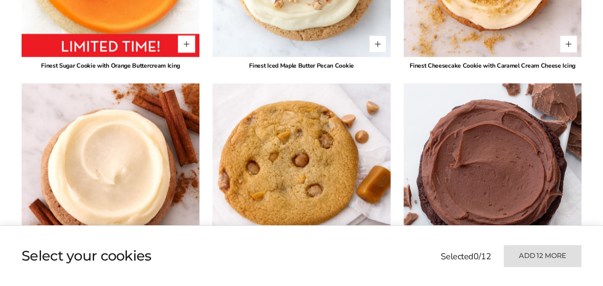
click at [415, 277] on ul at bounding box center [220, 256] width 396 height 43
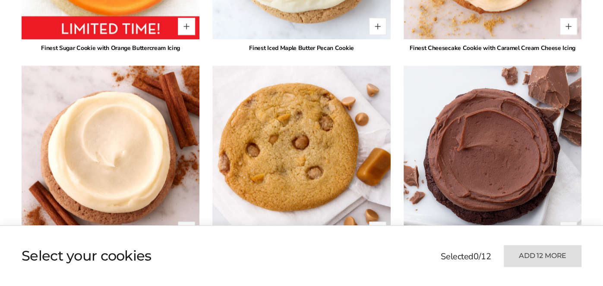
click at [415, 222] on img at bounding box center [492, 155] width 178 height 178
click at [415, 283] on div "Show my choice Select your cookies Selected 0 / 12 Add 12 more" at bounding box center [301, 256] width 603 height 60
click at [415, 222] on img at bounding box center [492, 155] width 178 height 178
click at [415, 250] on ul at bounding box center [220, 256] width 396 height 43
click at [414, 278] on ul at bounding box center [220, 256] width 396 height 43
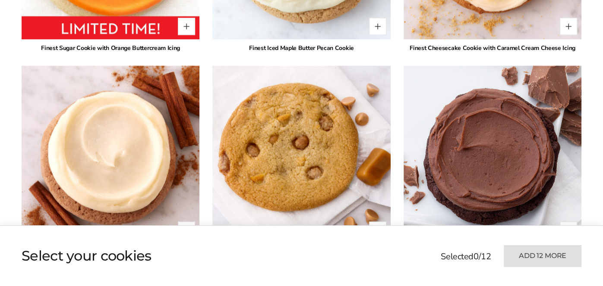
click at [415, 220] on img at bounding box center [492, 155] width 178 height 178
click at [415, 250] on ul at bounding box center [220, 256] width 396 height 43
click at [415, 283] on div "Show my choice Select your cookies Selected 0 / 12 Add 12 more" at bounding box center [301, 256] width 603 height 60
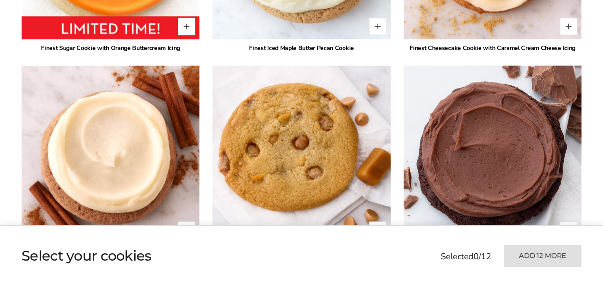
click at [415, 283] on div "Show my choice Select your cookies Selected 0 / 12 Add 12 more" at bounding box center [301, 256] width 603 height 60
click at [415, 248] on ul at bounding box center [220, 256] width 396 height 43
click at [414, 278] on ul at bounding box center [220, 256] width 396 height 43
click at [415, 222] on img at bounding box center [492, 155] width 196 height 196
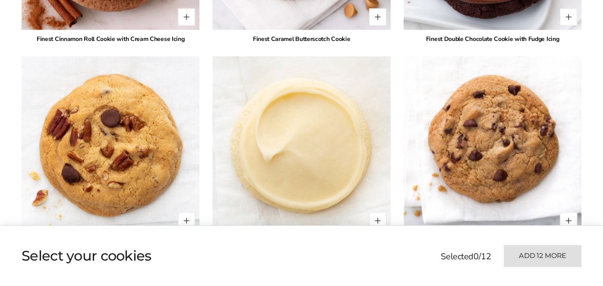
click at [415, 251] on ul at bounding box center [220, 256] width 396 height 43
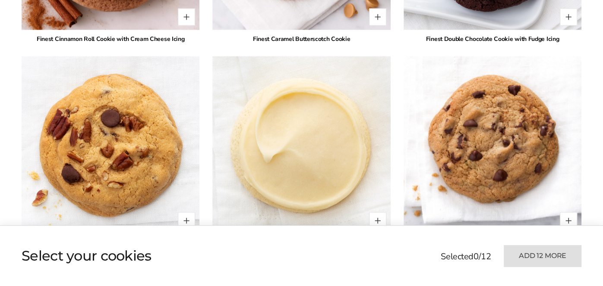
click at [415, 283] on div "Show my choice Select your cookies Selected 0 / 12 Add 12 more" at bounding box center [301, 256] width 603 height 60
click at [415, 249] on ul at bounding box center [220, 256] width 396 height 43
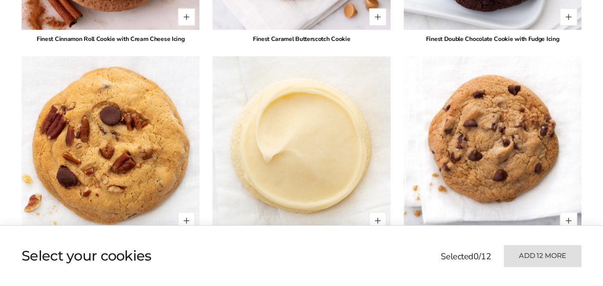
click at [415, 222] on img at bounding box center [492, 146] width 178 height 178
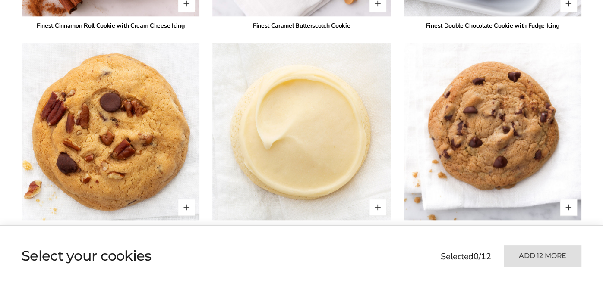
click at [414, 278] on ul at bounding box center [220, 256] width 396 height 43
click at [415, 225] on div "Finest Chocolate Chip Cookie" at bounding box center [492, 229] width 178 height 9
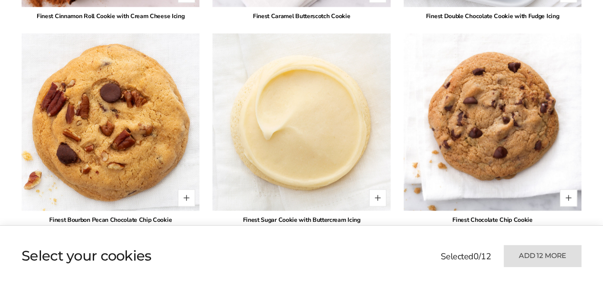
click at [415, 252] on ul at bounding box center [220, 256] width 396 height 43
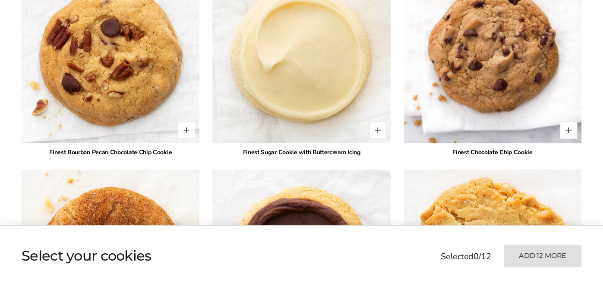
click at [415, 250] on ul at bounding box center [220, 256] width 396 height 43
click at [415, 222] on img at bounding box center [492, 259] width 196 height 196
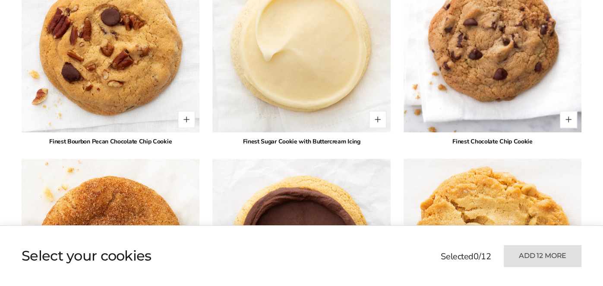
click at [415, 250] on ul at bounding box center [220, 256] width 396 height 43
click at [415, 283] on div "Show my choice Select your cookies Selected 0 / 12 Add 12 more" at bounding box center [301, 256] width 603 height 60
click at [415, 249] on ul at bounding box center [220, 256] width 396 height 43
click at [415, 222] on img at bounding box center [492, 249] width 196 height 196
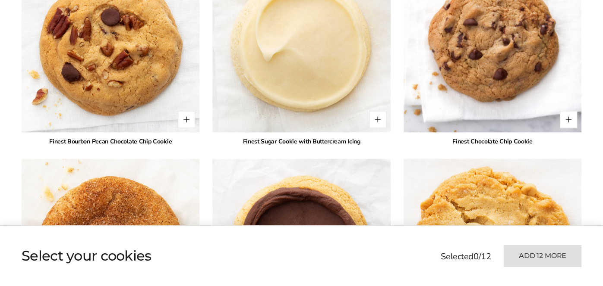
click at [415, 250] on ul at bounding box center [220, 256] width 396 height 43
click at [415, 283] on div "Show my choice Select your cookies Selected 0 / 12 Add 12 more" at bounding box center [301, 256] width 603 height 60
click at [415, 222] on img at bounding box center [492, 249] width 196 height 196
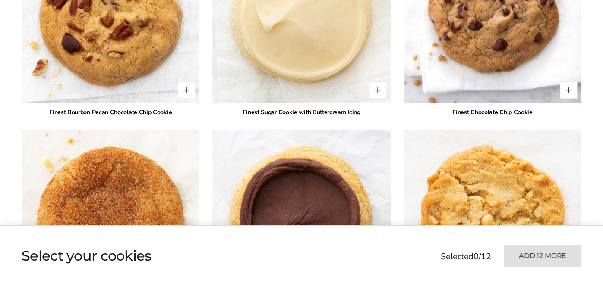
click at [415, 249] on ul at bounding box center [220, 256] width 396 height 43
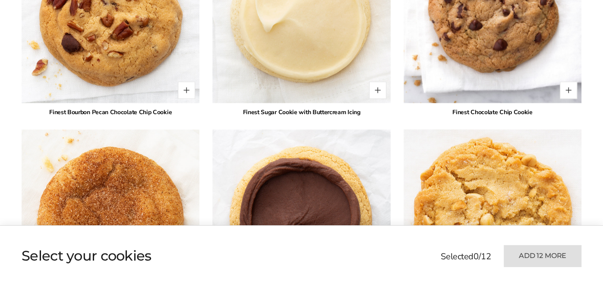
scroll to position [1304, 0]
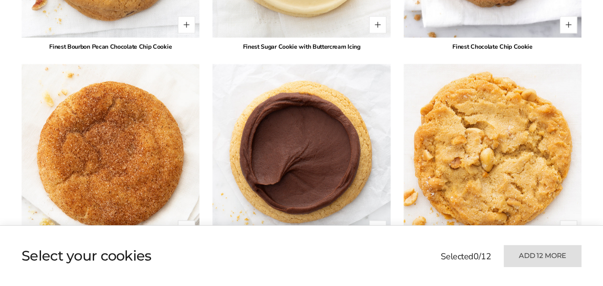
click at [415, 250] on ul at bounding box center [220, 256] width 396 height 43
click at [415, 283] on div "Show my choice Select your cookies Selected 0 / 12 Add 12 more" at bounding box center [301, 256] width 603 height 60
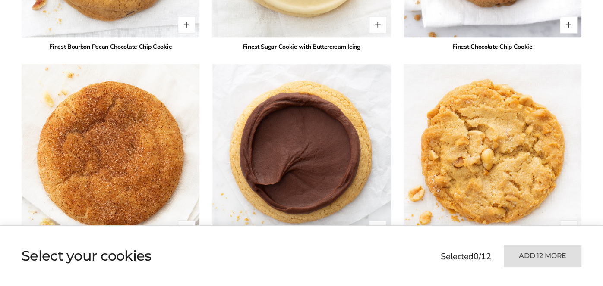
click at [415, 250] on ul at bounding box center [220, 256] width 396 height 43
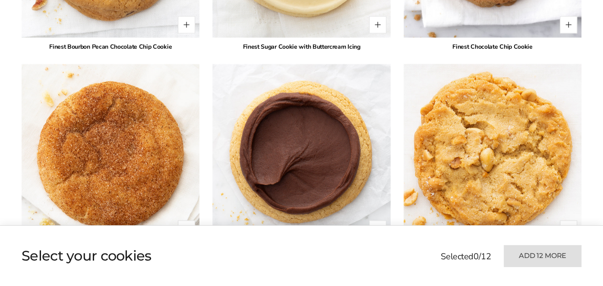
click at [415, 222] on img at bounding box center [492, 154] width 196 height 196
click at [415, 283] on div "Show my choice Select your cookies Selected 0 / 12 Add 12 more" at bounding box center [301, 256] width 603 height 60
click at [415, 222] on img at bounding box center [492, 154] width 196 height 196
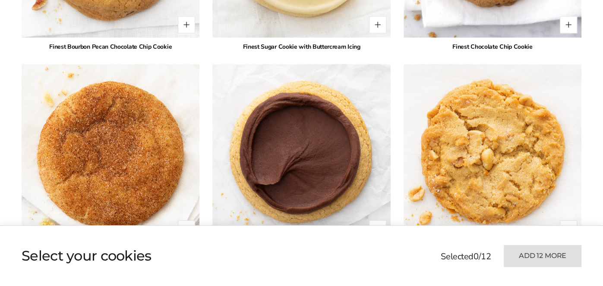
click at [415, 250] on ul at bounding box center [220, 256] width 396 height 43
click at [415, 248] on ul at bounding box center [220, 256] width 396 height 43
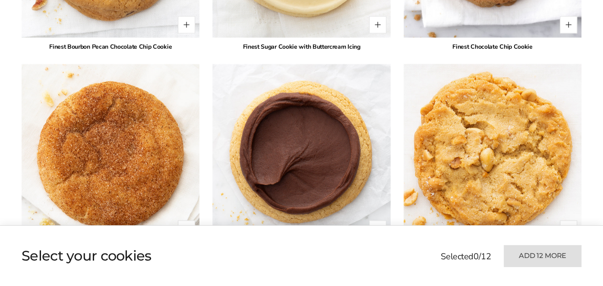
click at [415, 222] on img at bounding box center [492, 154] width 196 height 196
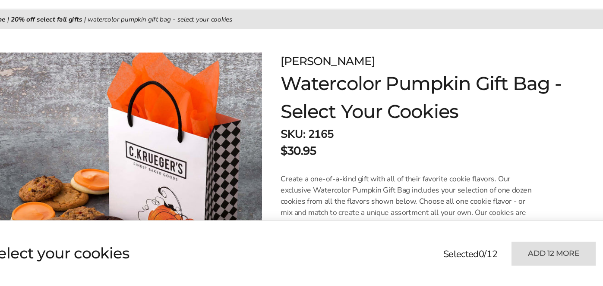
scroll to position [81, 0]
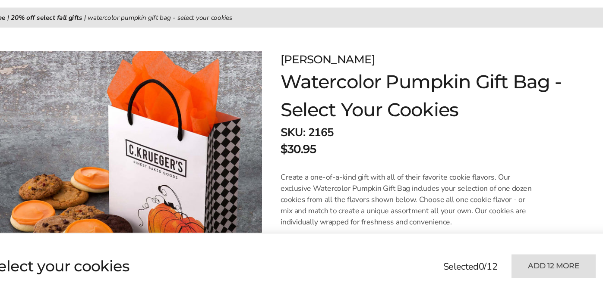
click at [415, 215] on p "Create a one-of-a-kind gift with all of their favorite cookie flavors. Our excl…" at bounding box center [409, 195] width 236 height 52
click at [415, 241] on ul at bounding box center [220, 256] width 396 height 43
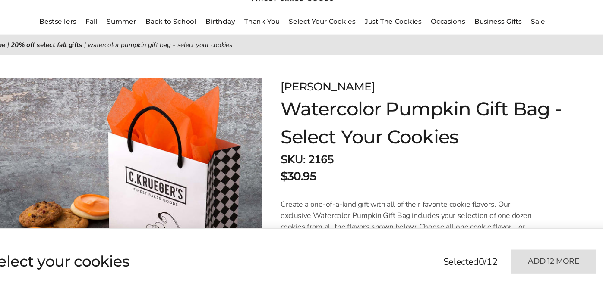
click at [415, 225] on p "Create a one-of-a-kind gift with all of their favorite cookie flavors. Our excl…" at bounding box center [409, 224] width 236 height 52
click at [414, 277] on ul at bounding box center [220, 256] width 396 height 43
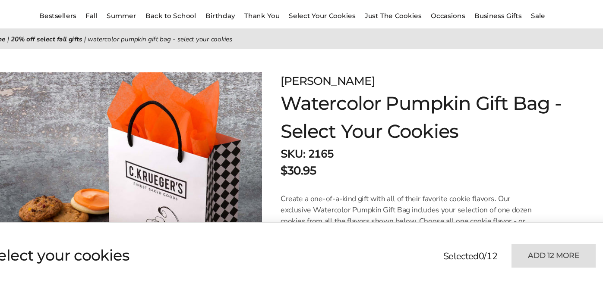
click at [415, 225] on p "Create a one-of-a-kind gift with all of their favorite cookie flavors. Our excl…" at bounding box center [409, 224] width 236 height 52
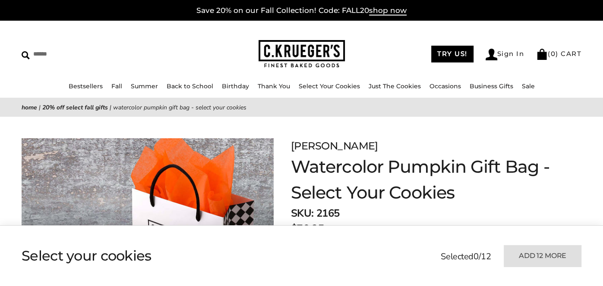
click at [415, 262] on ul at bounding box center [220, 256] width 396 height 43
click at [414, 278] on ul at bounding box center [220, 256] width 396 height 43
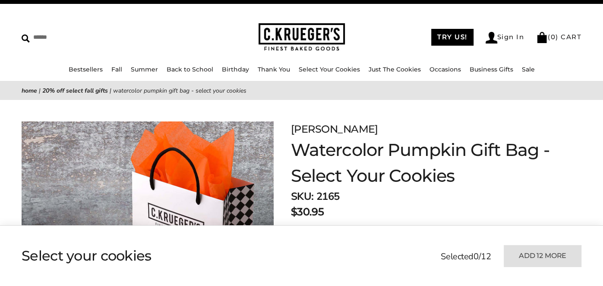
click at [415, 219] on div "SKU: 2165 $30.95" at bounding box center [429, 204] width 277 height 31
click at [415, 283] on div "Show my choice Select your cookies Selected 0 / 12 Add 12 more" at bounding box center [301, 256] width 603 height 60
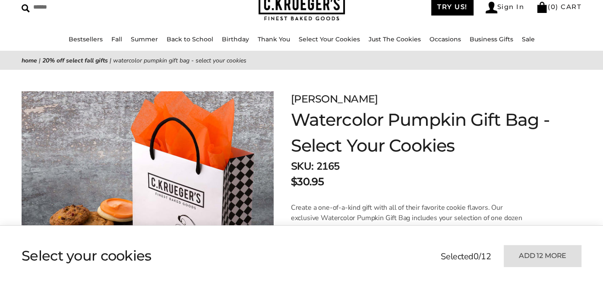
click at [415, 250] on ul at bounding box center [220, 256] width 396 height 43
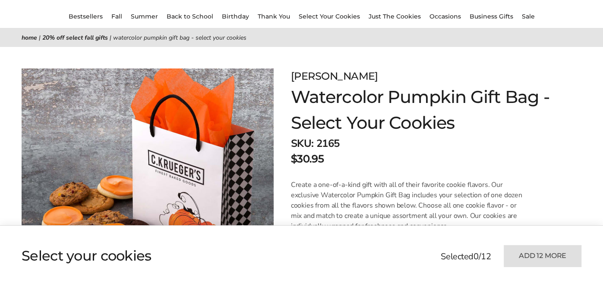
click at [415, 222] on p "Create a one-of-a-kind gift with all of their favorite cookie flavors. Our excl…" at bounding box center [409, 206] width 236 height 52
click at [415, 250] on ul at bounding box center [220, 256] width 396 height 43
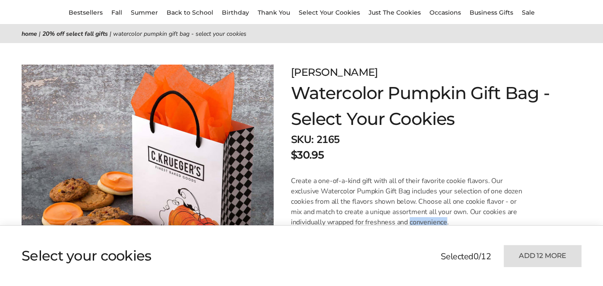
click at [415, 249] on ul at bounding box center [220, 256] width 396 height 43
click at [415, 222] on p "Create a one-of-a-kind gift with all of their favorite cookie flavors. Our excl…" at bounding box center [409, 202] width 236 height 52
click at [415, 282] on div "Show my choice Select your cookies Selected 0 / 12 Add 12 more" at bounding box center [301, 256] width 603 height 60
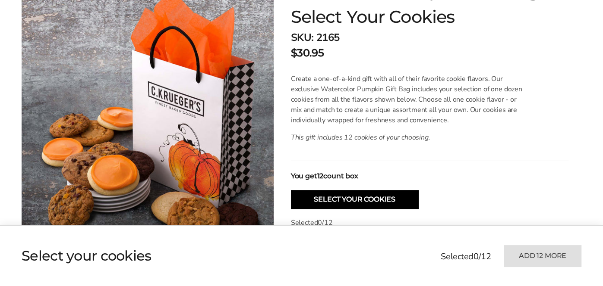
click at [414, 278] on ul at bounding box center [220, 256] width 396 height 43
click at [415, 277] on ul at bounding box center [220, 256] width 396 height 43
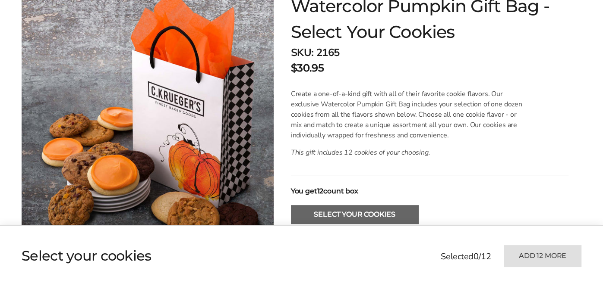
click at [415, 222] on button "Select Your Cookies" at bounding box center [355, 214] width 128 height 19
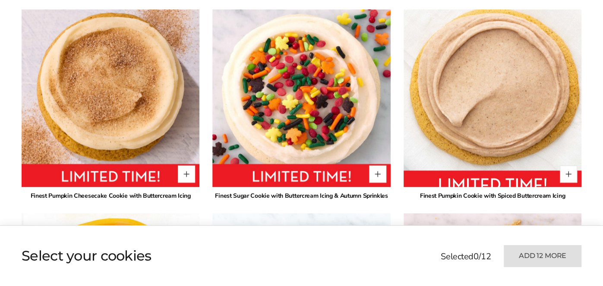
click at [415, 250] on ul at bounding box center [220, 256] width 396 height 43
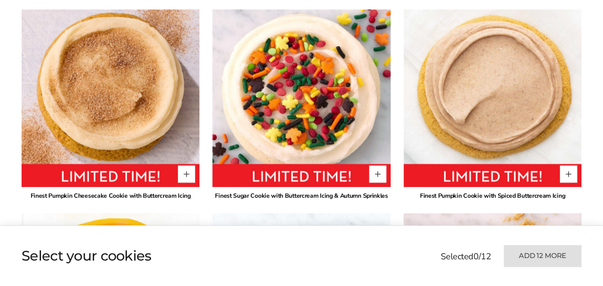
click at [415, 283] on div "Show my choice Select your cookies Selected 0 / 12 Add 12 more" at bounding box center [301, 256] width 603 height 60
click at [415, 251] on ul at bounding box center [220, 256] width 396 height 43
click at [415, 283] on div "Show my choice Select your cookies Selected 0 / 12 Add 12 more" at bounding box center [301, 256] width 603 height 60
click at [415, 250] on ul at bounding box center [220, 256] width 396 height 43
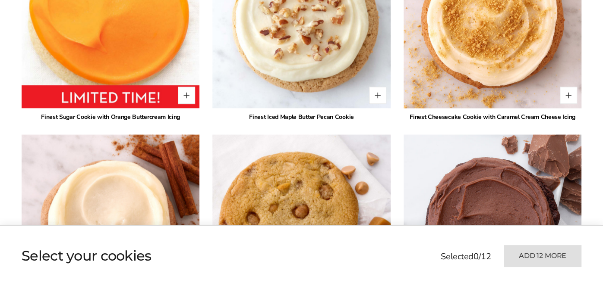
click at [414, 278] on ul at bounding box center [220, 256] width 396 height 43
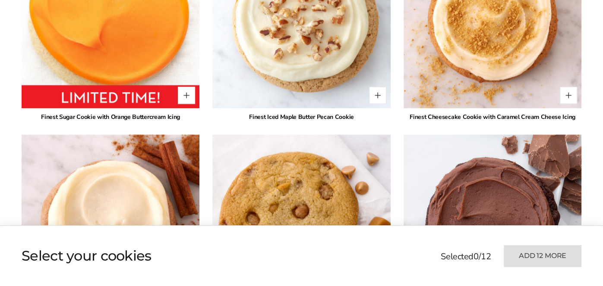
click at [415, 222] on img at bounding box center [492, 224] width 178 height 178
click at [415, 283] on div "Show my choice Select your cookies Selected 0 / 12 Add 12 more" at bounding box center [301, 256] width 603 height 60
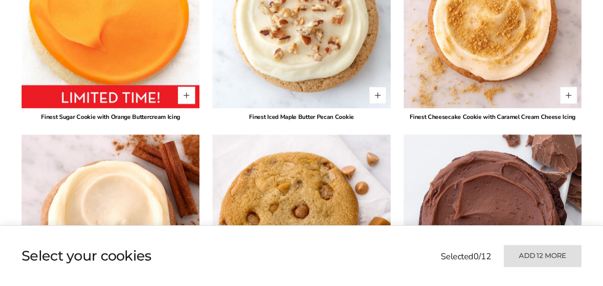
click at [415, 222] on img at bounding box center [492, 224] width 196 height 196
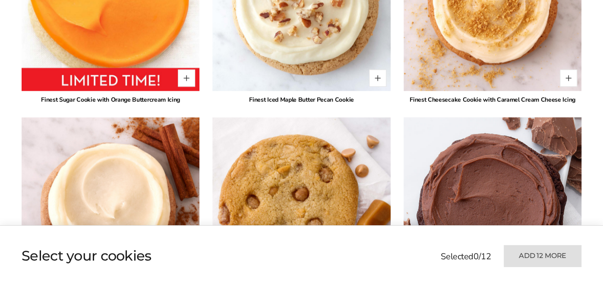
click at [415, 222] on img at bounding box center [492, 206] width 196 height 196
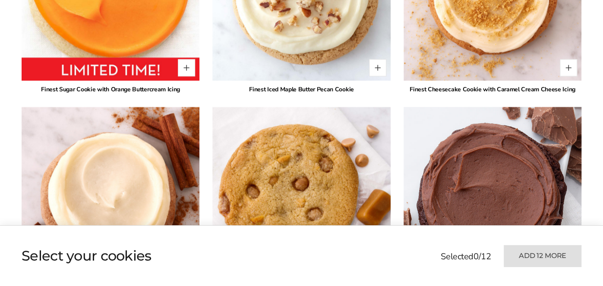
click at [415, 251] on ul at bounding box center [220, 256] width 396 height 43
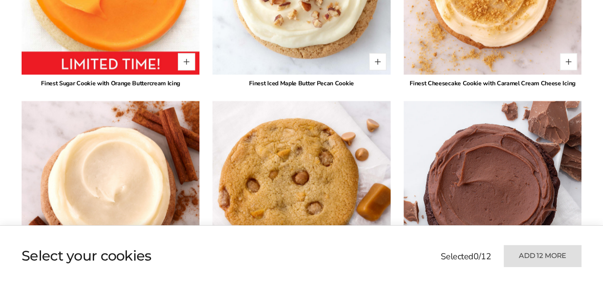
click at [415, 283] on div "Show my choice Select your cookies Selected 0 / 12 Add 12 more" at bounding box center [301, 256] width 603 height 60
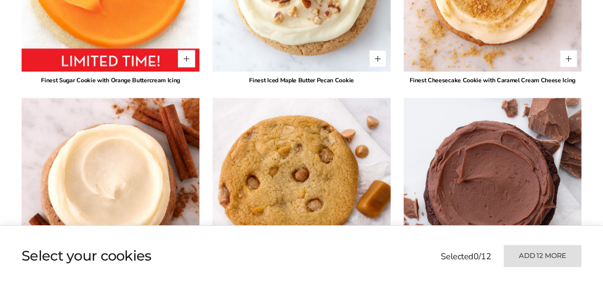
click at [415, 252] on ul at bounding box center [220, 256] width 396 height 43
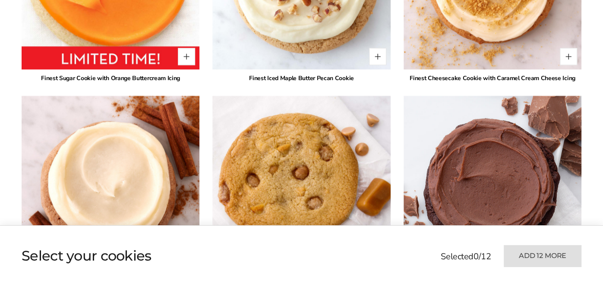
click at [415, 250] on ul at bounding box center [220, 256] width 396 height 43
click at [414, 278] on ul at bounding box center [220, 256] width 396 height 43
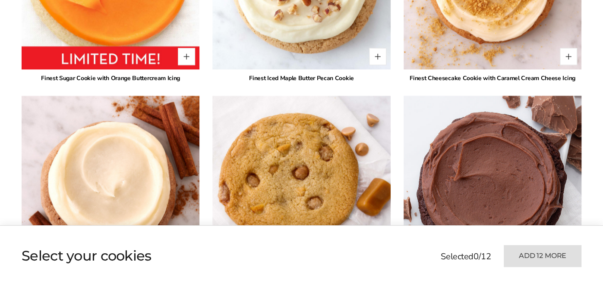
click at [415, 222] on img at bounding box center [492, 185] width 196 height 196
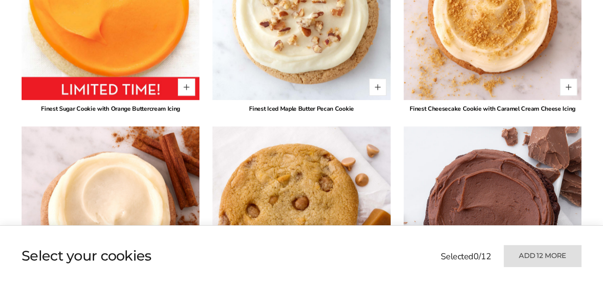
click at [415, 222] on img at bounding box center [492, 215] width 178 height 178
click at [415, 251] on ul at bounding box center [220, 256] width 396 height 43
click at [415, 250] on ul at bounding box center [220, 256] width 396 height 43
click at [415, 283] on div "Show my choice Select your cookies Selected 0 / 12 Add 12 more" at bounding box center [301, 256] width 603 height 60
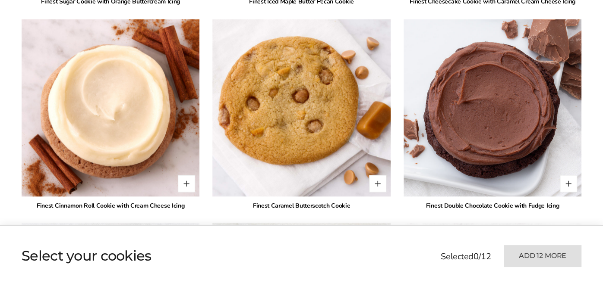
click at [415, 250] on ul at bounding box center [220, 256] width 396 height 43
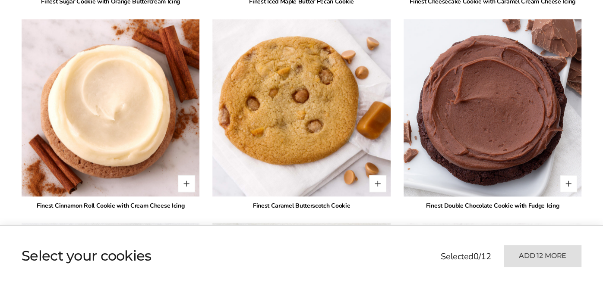
click at [415, 283] on div "Show my choice Select your cookies Selected 0 / 12 Add 12 more" at bounding box center [301, 256] width 603 height 60
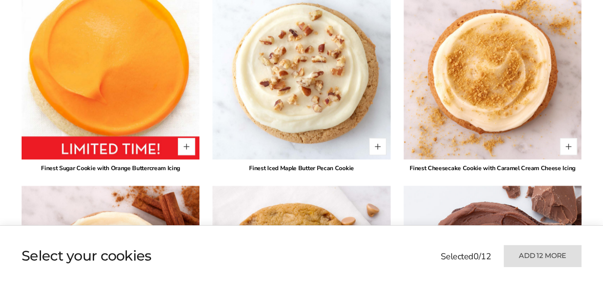
click at [415, 250] on ul at bounding box center [220, 256] width 396 height 43
click at [415, 222] on img at bounding box center [492, 275] width 196 height 196
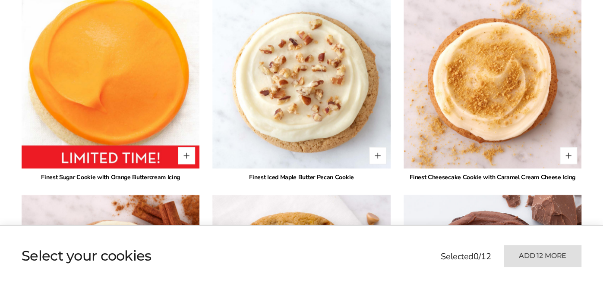
click at [415, 222] on img at bounding box center [492, 284] width 196 height 196
click at [415, 277] on ul at bounding box center [220, 256] width 396 height 43
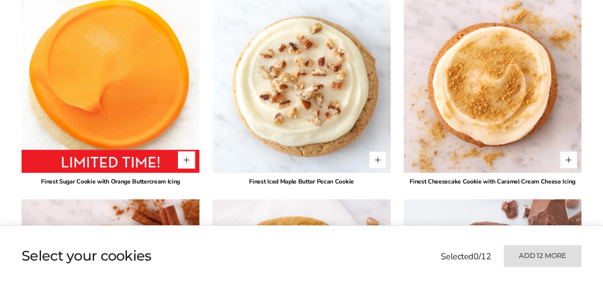
click at [415, 222] on img at bounding box center [492, 288] width 178 height 178
click at [415, 249] on ul at bounding box center [220, 256] width 396 height 43
click at [415, 283] on div "Show my choice Select your cookies Selected 0 / 12 Add 12 more" at bounding box center [301, 256] width 603 height 60
click at [415, 250] on ul at bounding box center [220, 256] width 396 height 43
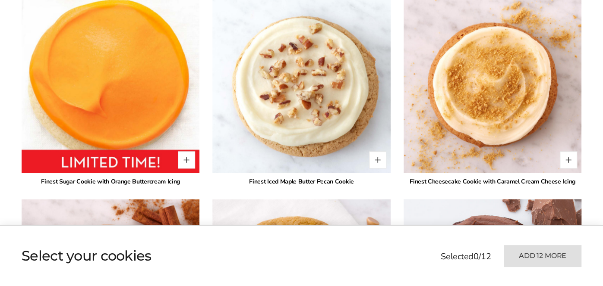
click at [415, 222] on img at bounding box center [492, 288] width 196 height 196
click at [415, 249] on ul at bounding box center [220, 256] width 396 height 43
click at [414, 278] on ul at bounding box center [220, 256] width 396 height 43
click at [415, 250] on ul at bounding box center [220, 256] width 396 height 43
click at [415, 222] on img at bounding box center [492, 288] width 196 height 196
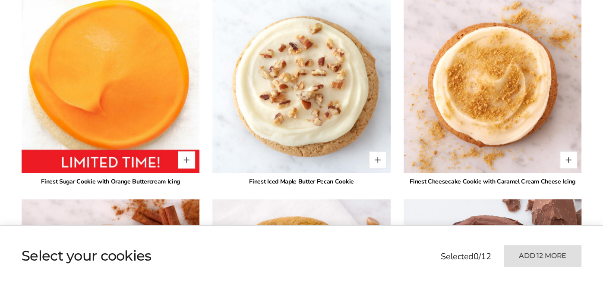
click at [415, 222] on img at bounding box center [492, 288] width 196 height 196
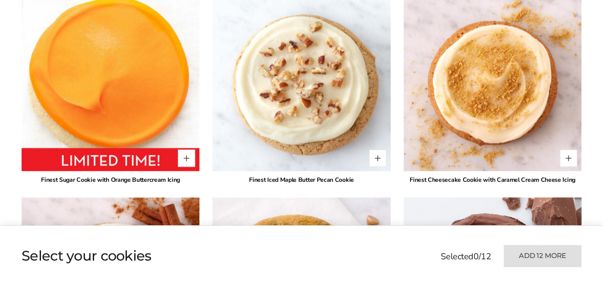
click at [415, 282] on div "Show my choice Select your cookies Selected 0 / 12 Add 12 more" at bounding box center [301, 256] width 603 height 60
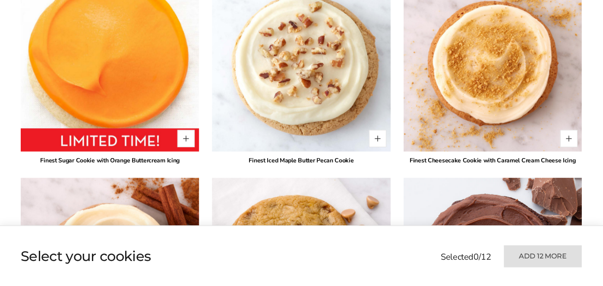
click at [415, 250] on ul at bounding box center [220, 256] width 396 height 43
click at [414, 278] on ul at bounding box center [220, 256] width 396 height 43
click at [415, 249] on ul at bounding box center [220, 256] width 396 height 43
click at [415, 250] on ul at bounding box center [220, 256] width 396 height 43
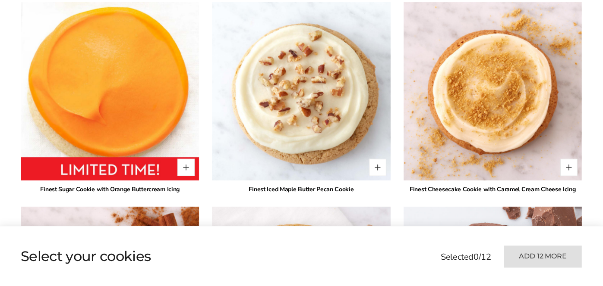
click at [414, 278] on ul at bounding box center [220, 256] width 396 height 43
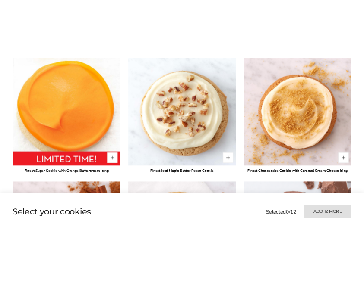
scroll to position [754, 0]
